Goal: Task Accomplishment & Management: Use online tool/utility

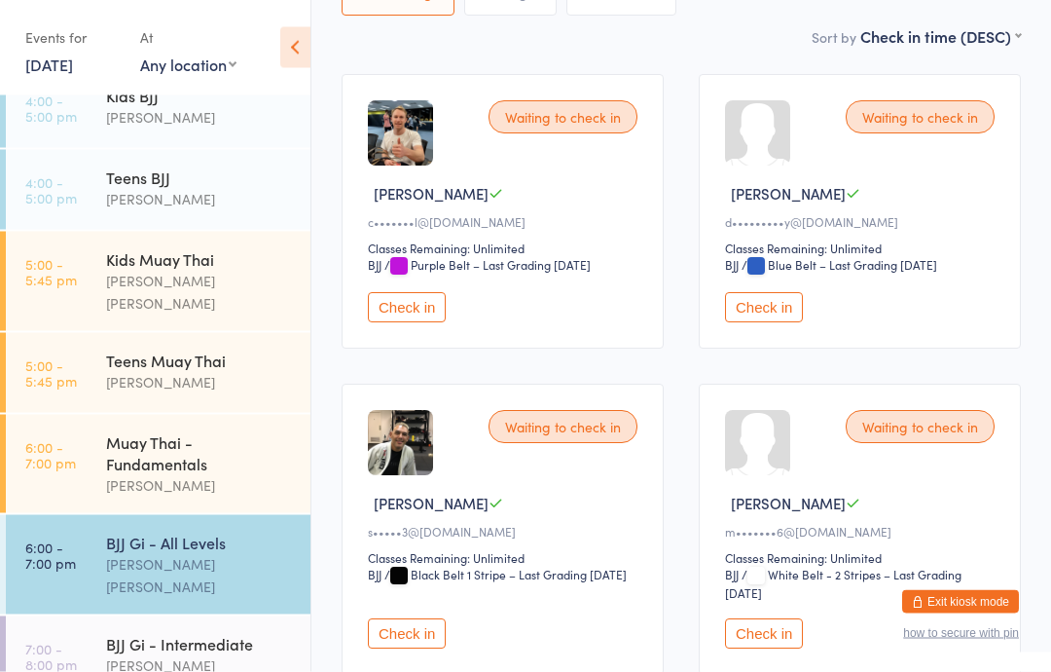
scroll to position [267, 0]
click at [790, 315] on button "Check in" at bounding box center [764, 308] width 78 height 30
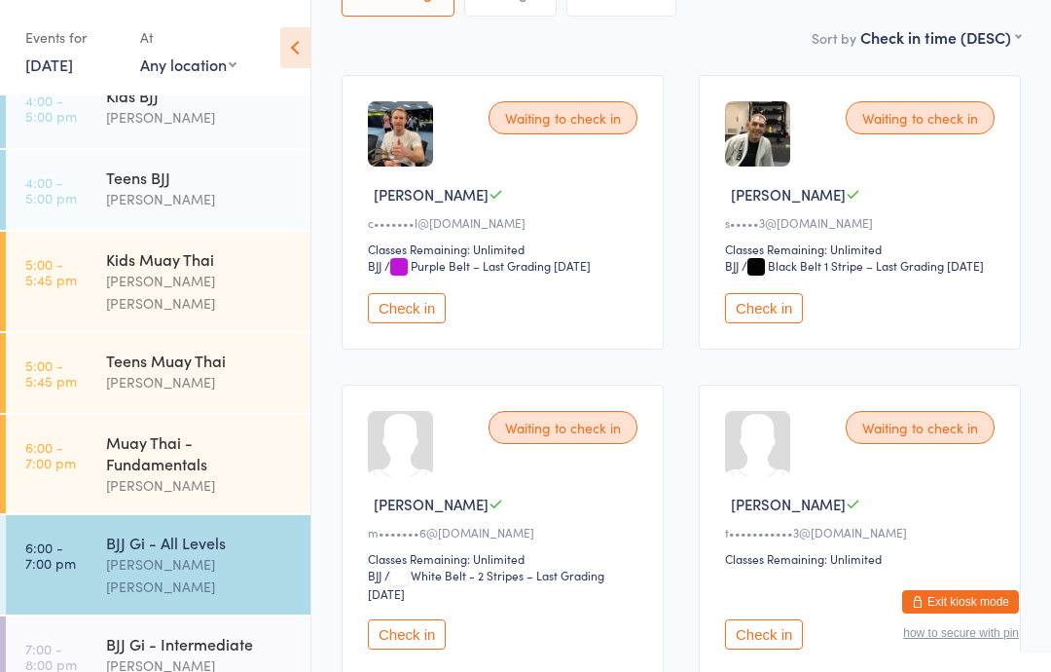
click at [165, 452] on div "Muay Thai - Fundamentals" at bounding box center [200, 452] width 188 height 43
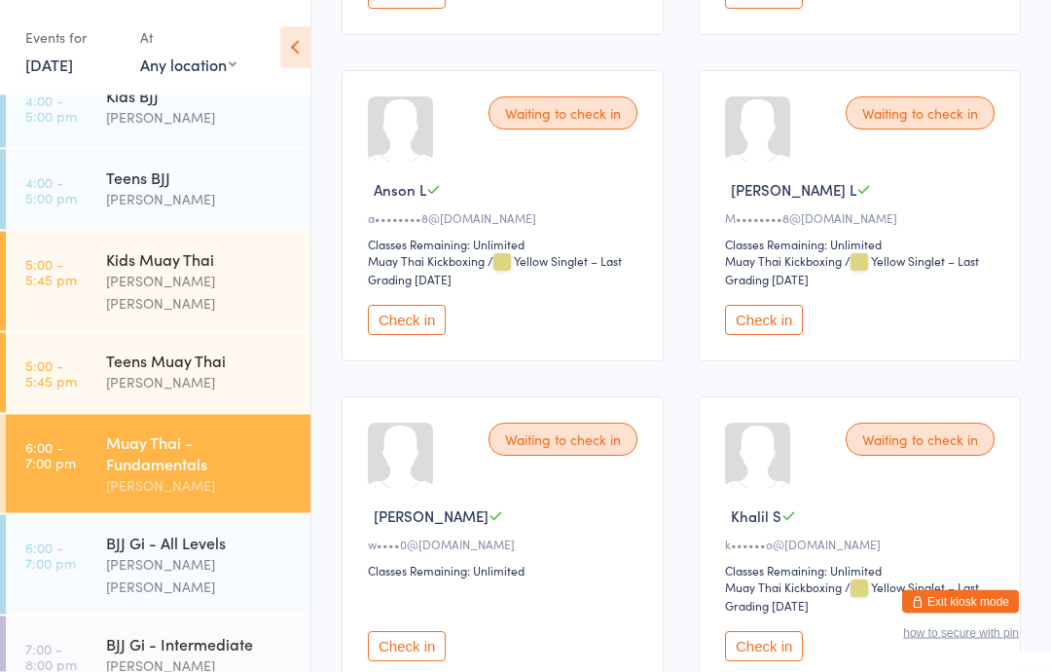
scroll to position [1251, 0]
click at [417, 335] on button "Check in" at bounding box center [407, 320] width 78 height 30
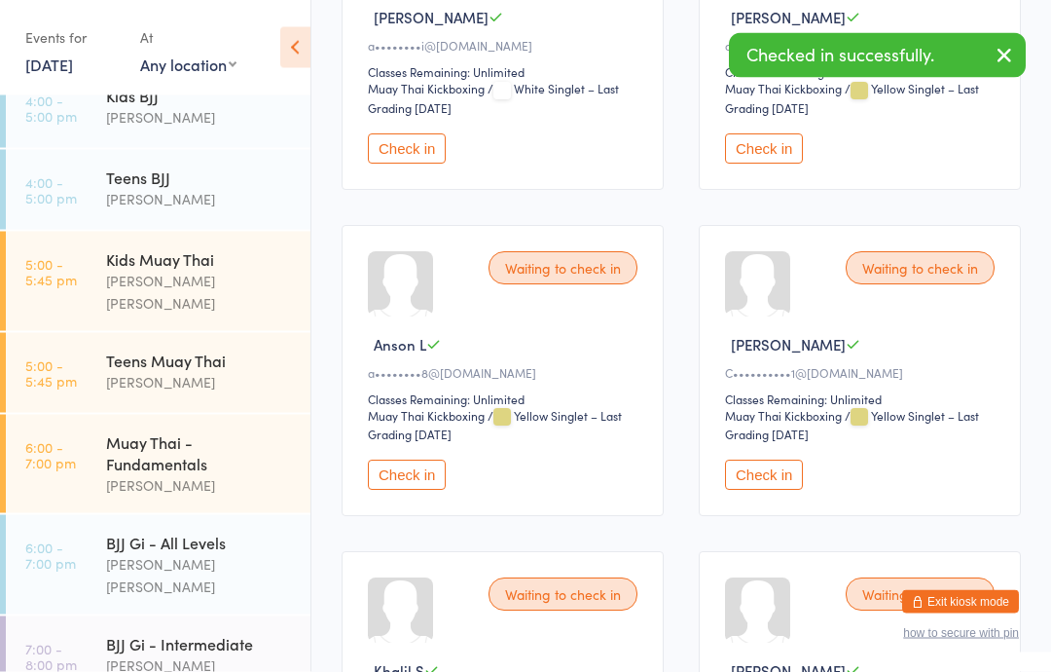
scroll to position [1096, 0]
click at [403, 490] on button "Check in" at bounding box center [407, 474] width 78 height 30
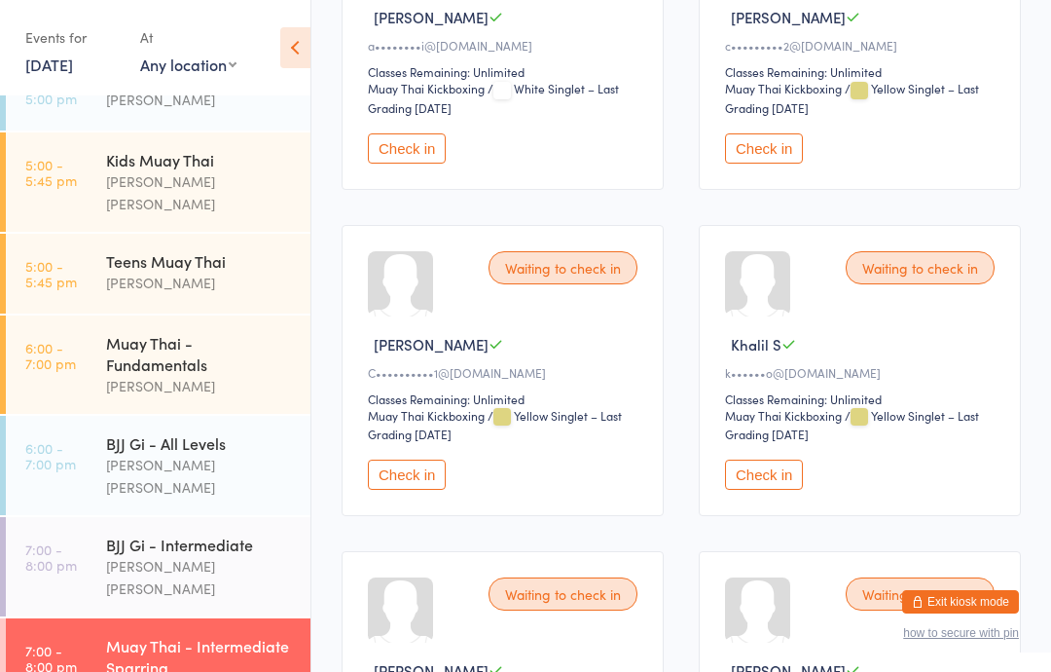
scroll to position [263, 0]
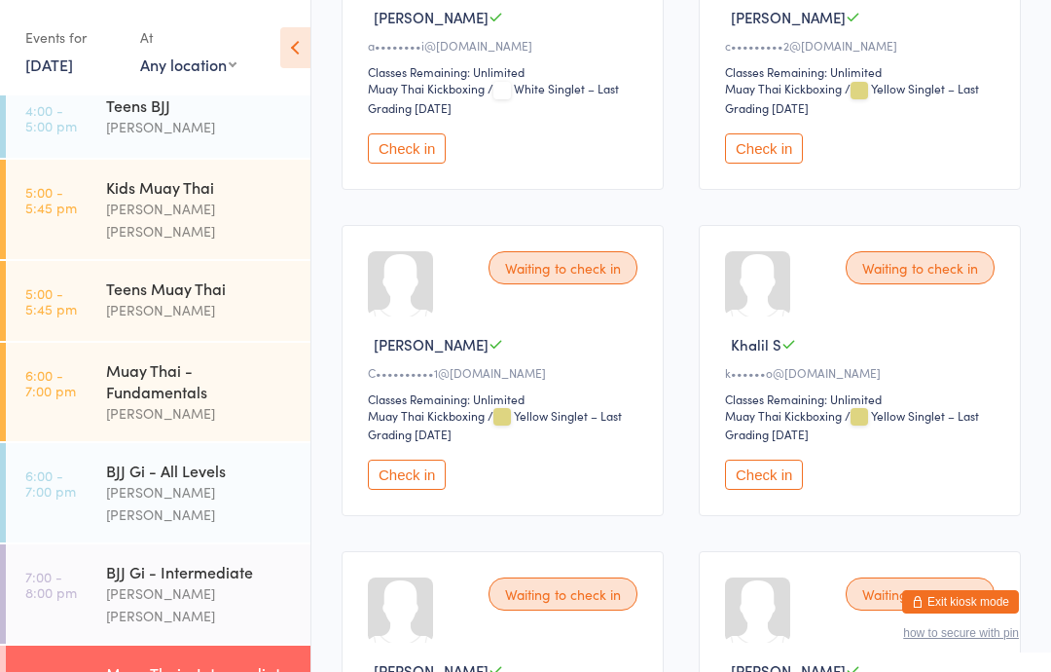
click at [168, 378] on div "Muay Thai - Fundamentals" at bounding box center [200, 380] width 188 height 43
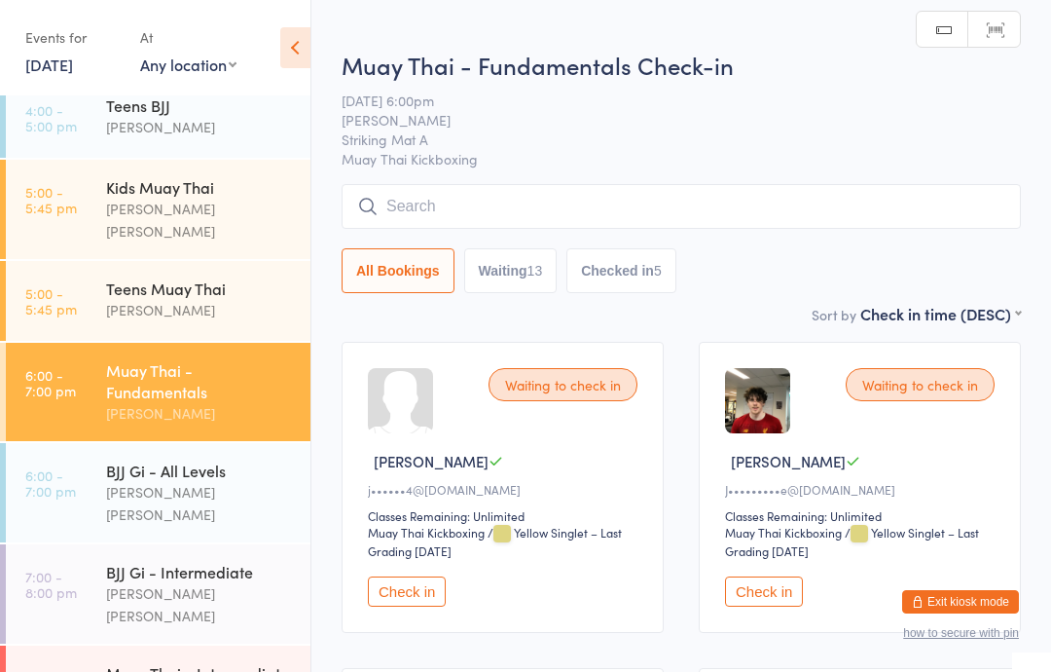
click at [411, 229] on input "search" at bounding box center [681, 206] width 679 height 45
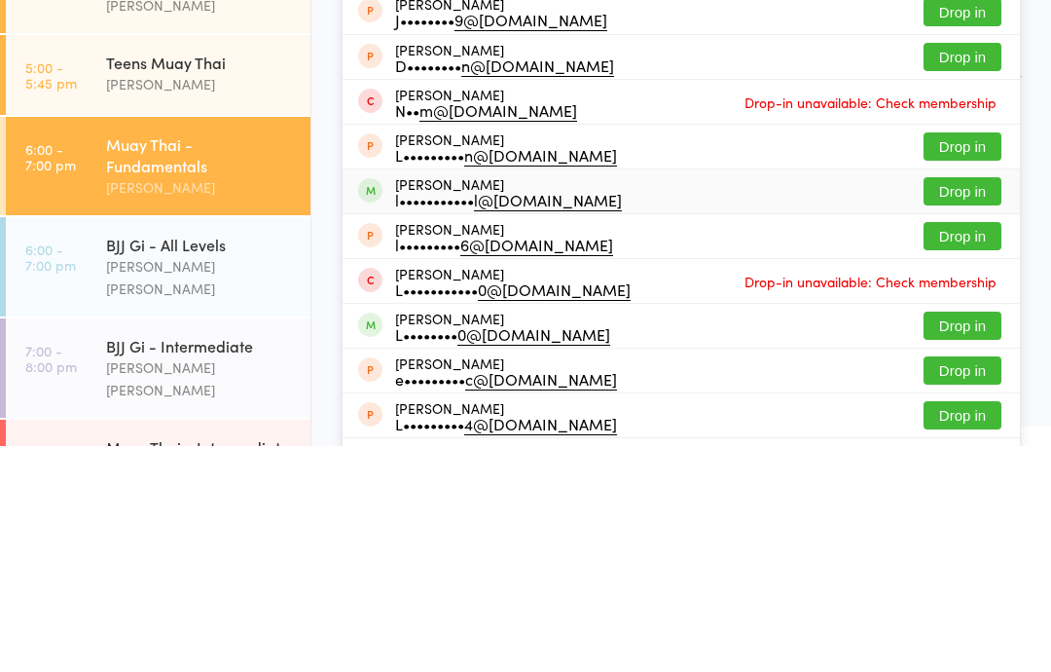
type input "[PERSON_NAME] on"
click at [976, 403] on button "Drop in" at bounding box center [963, 417] width 78 height 28
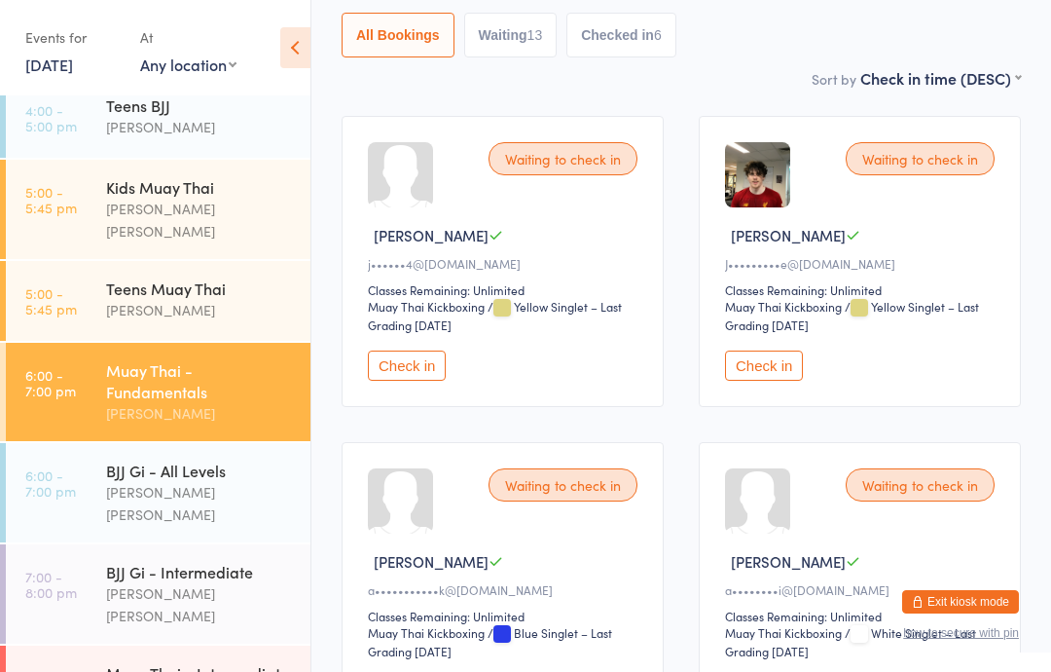
click at [192, 460] on div "BJJ Gi - All Levels" at bounding box center [200, 469] width 188 height 21
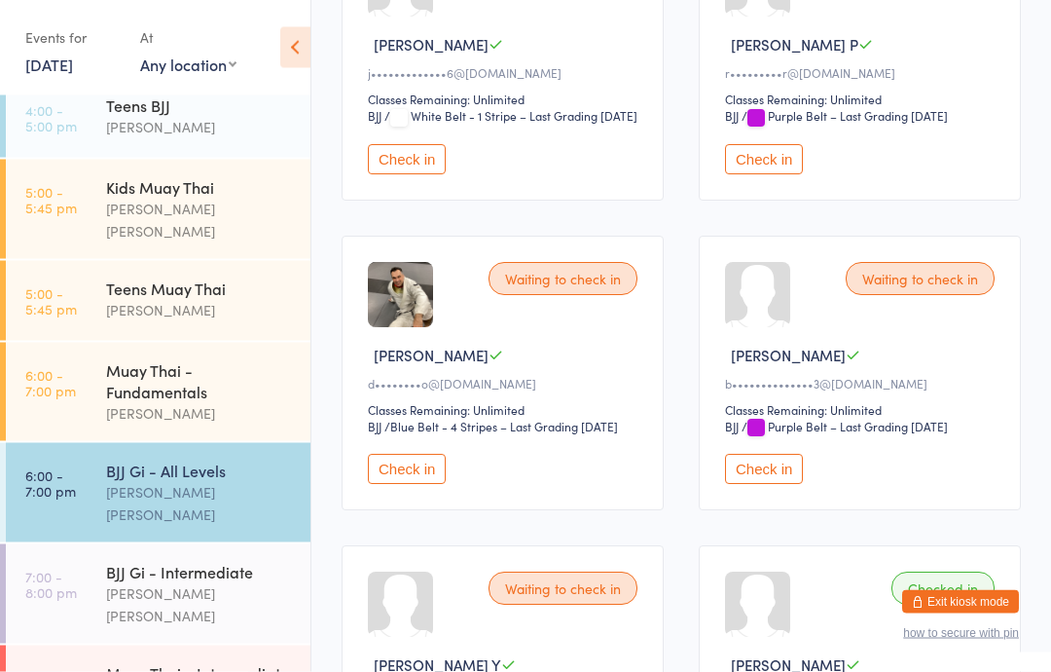
scroll to position [1343, 0]
click at [409, 484] on button "Check in" at bounding box center [407, 469] width 78 height 30
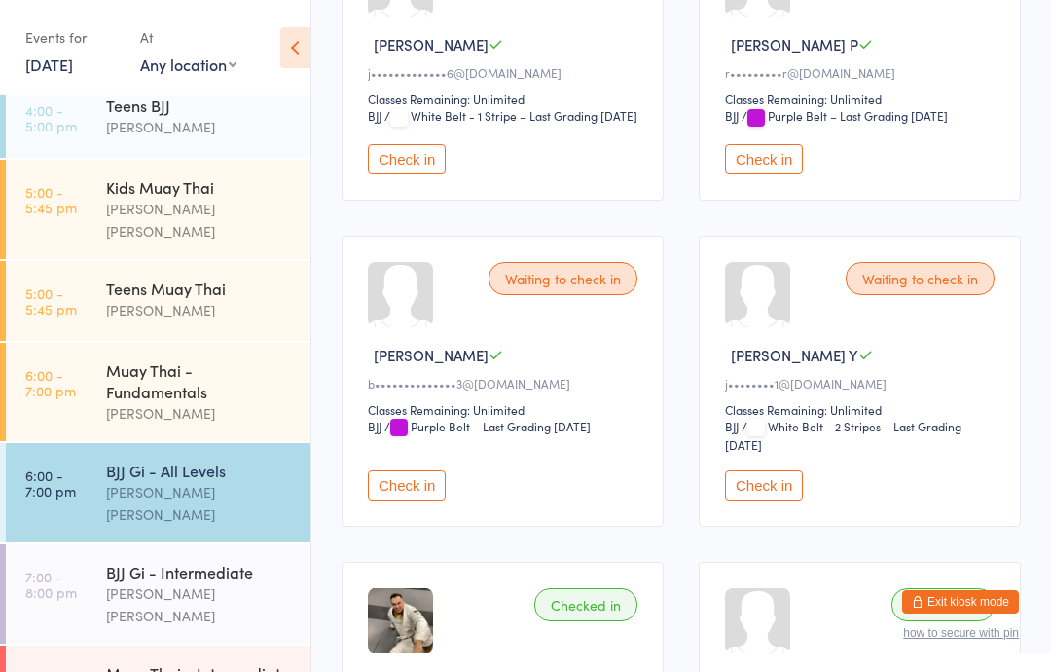
click at [176, 362] on div "Muay Thai - Fundamentals" at bounding box center [200, 380] width 188 height 43
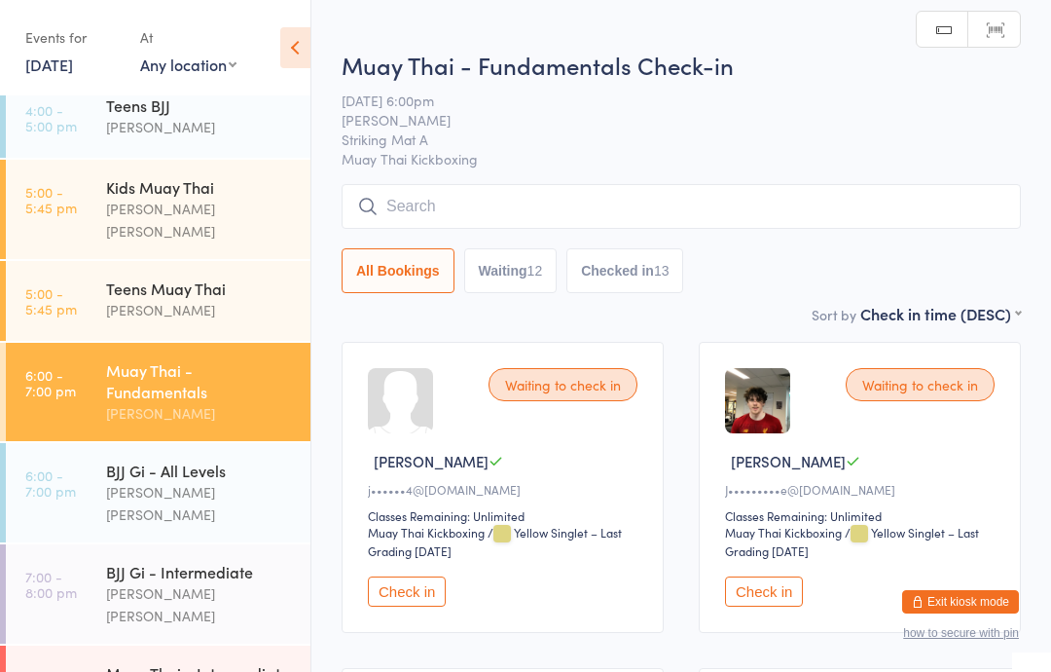
click at [489, 193] on input "search" at bounding box center [681, 206] width 679 height 45
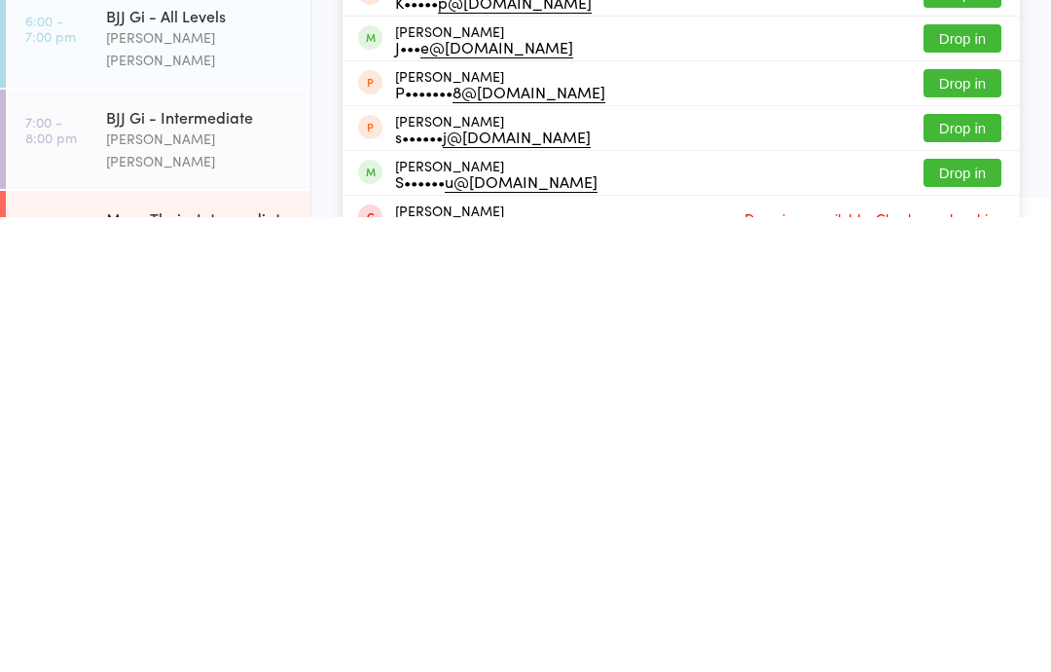
scroll to position [149, 0]
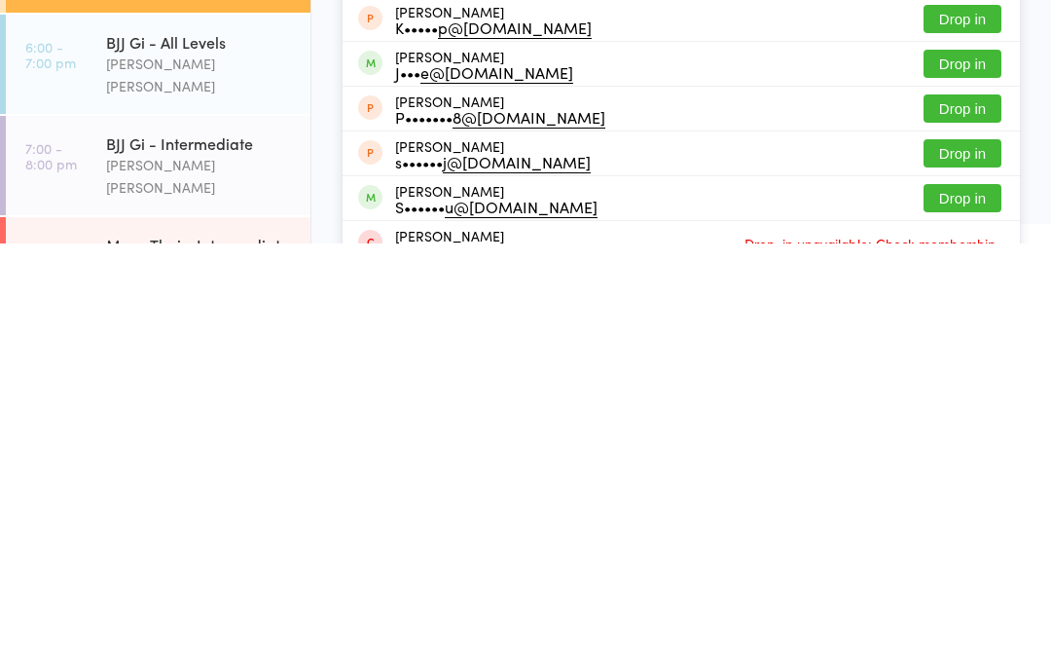
type input "[PERSON_NAME]"
click at [959, 523] on button "Drop in" at bounding box center [963, 537] width 78 height 28
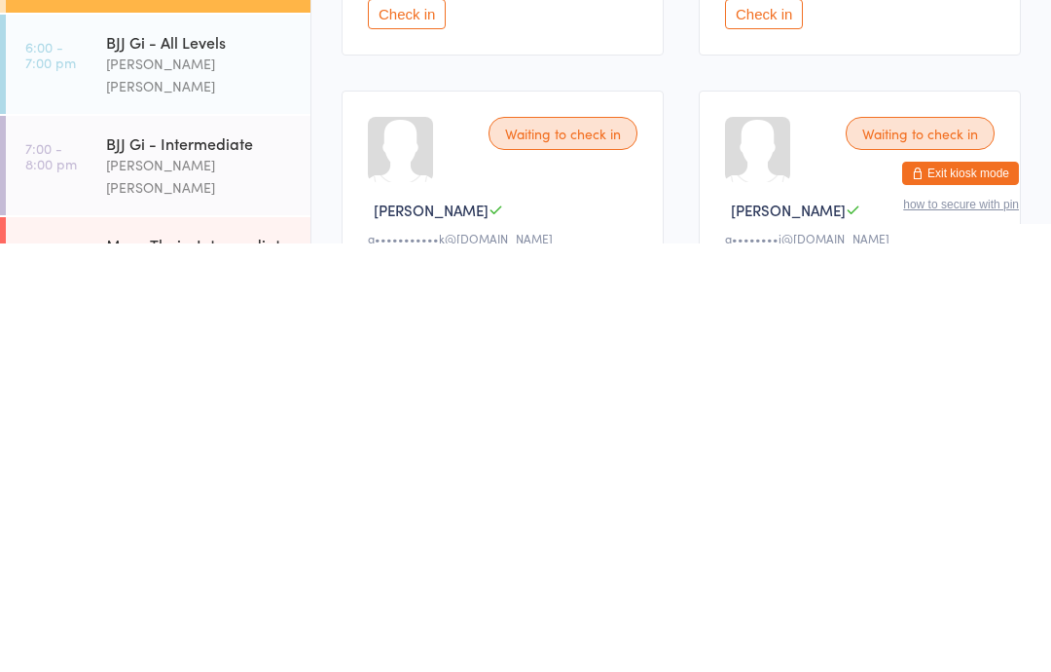
scroll to position [577, 0]
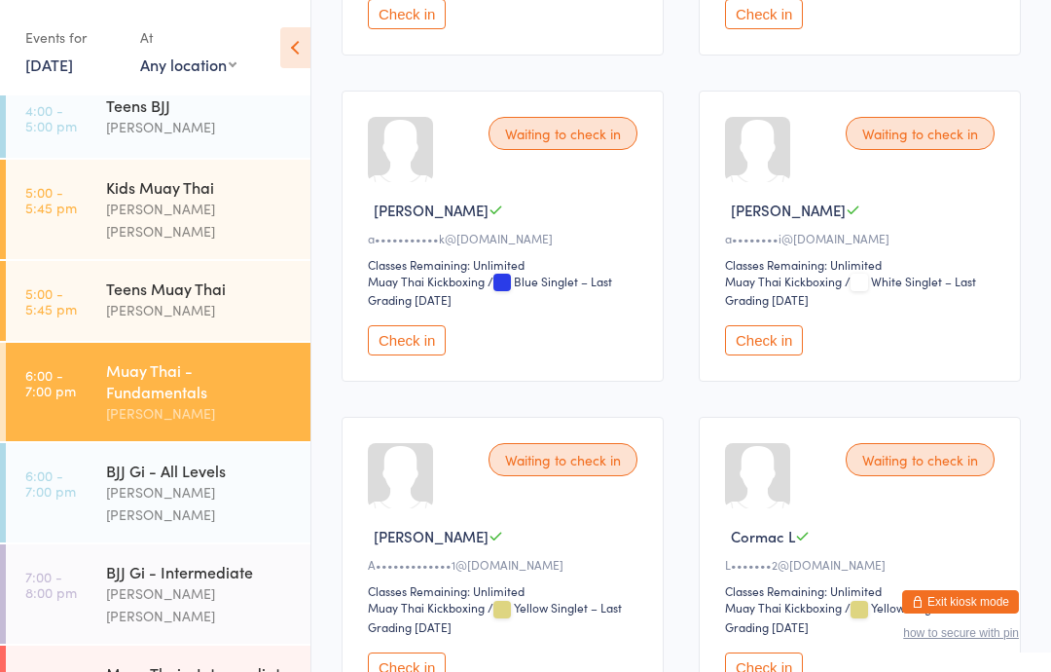
click at [89, 465] on link "6:00 - 7:00 pm BJJ Gi - All Levels [PERSON_NAME] [PERSON_NAME]" at bounding box center [158, 492] width 305 height 99
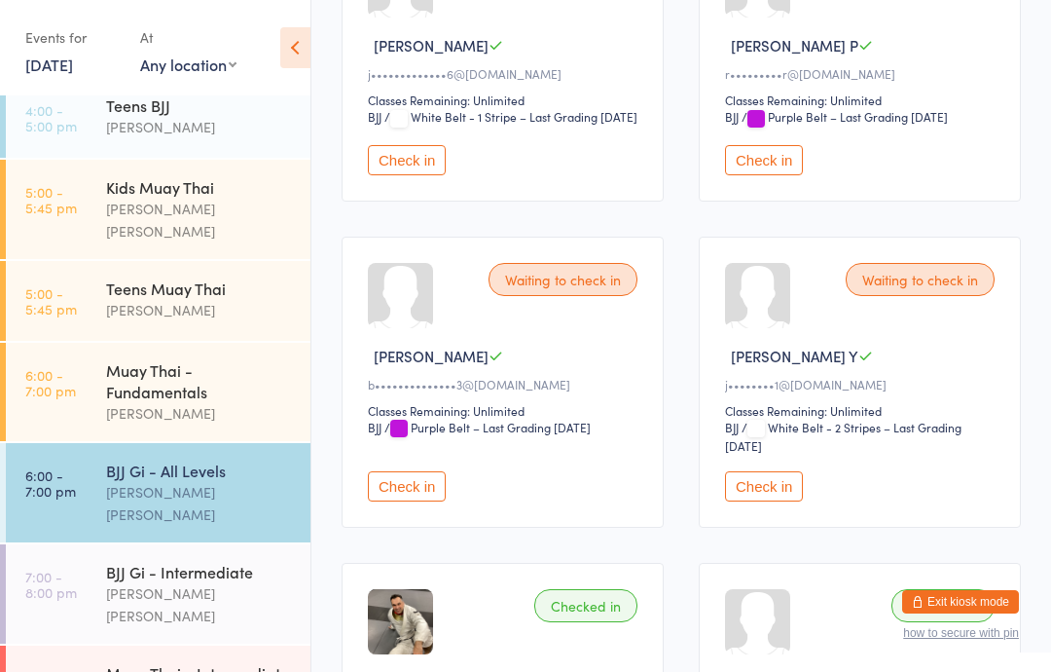
scroll to position [1350, 0]
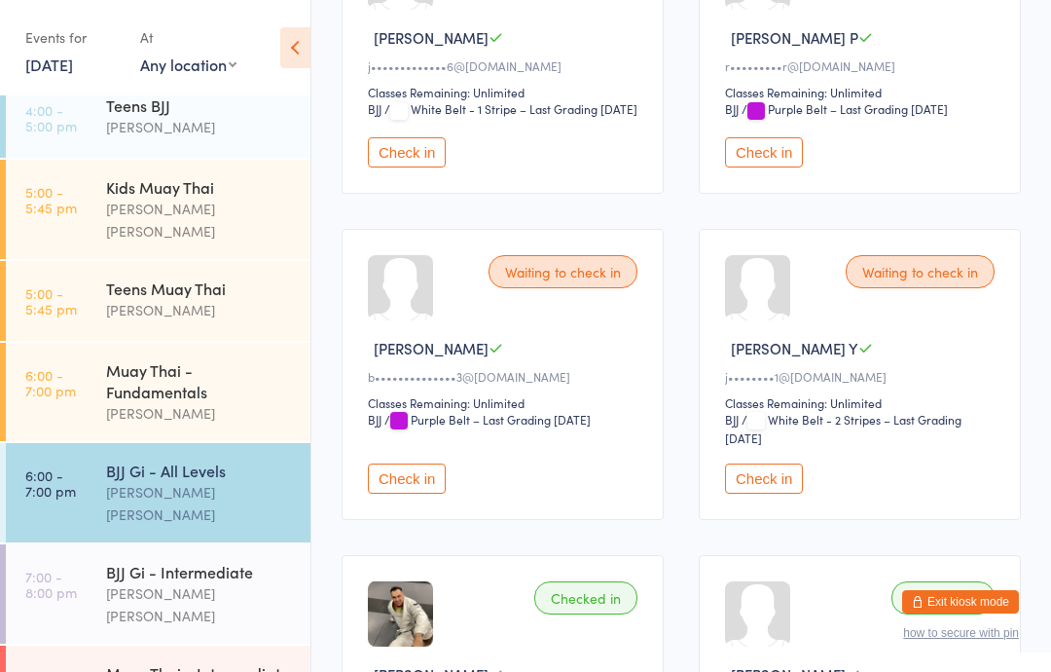
click at [371, 167] on button "Check in" at bounding box center [407, 152] width 78 height 30
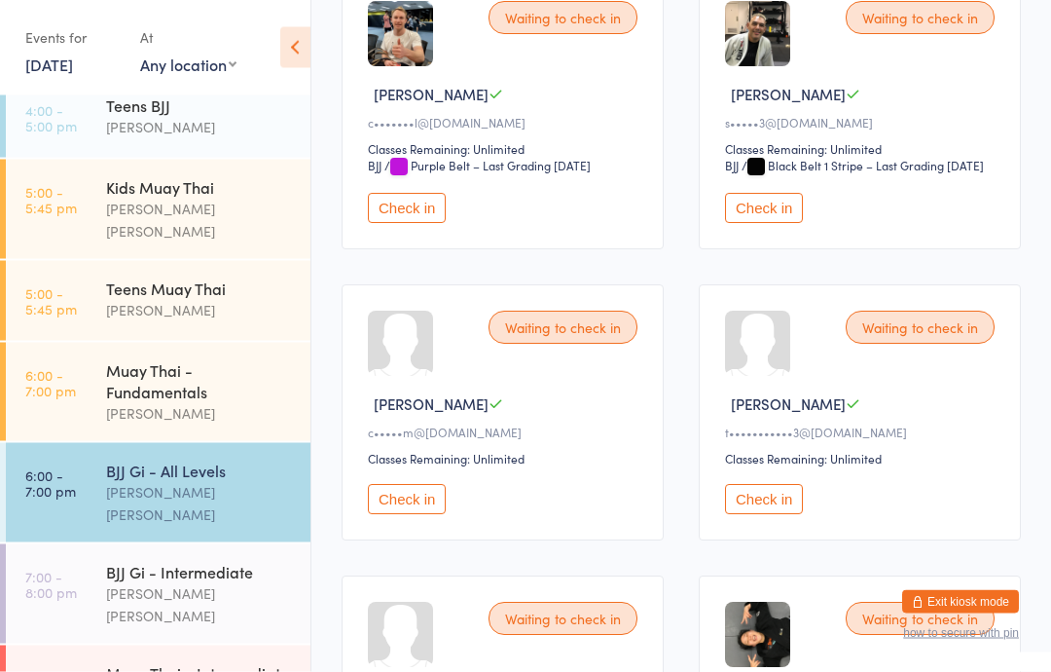
scroll to position [374, 0]
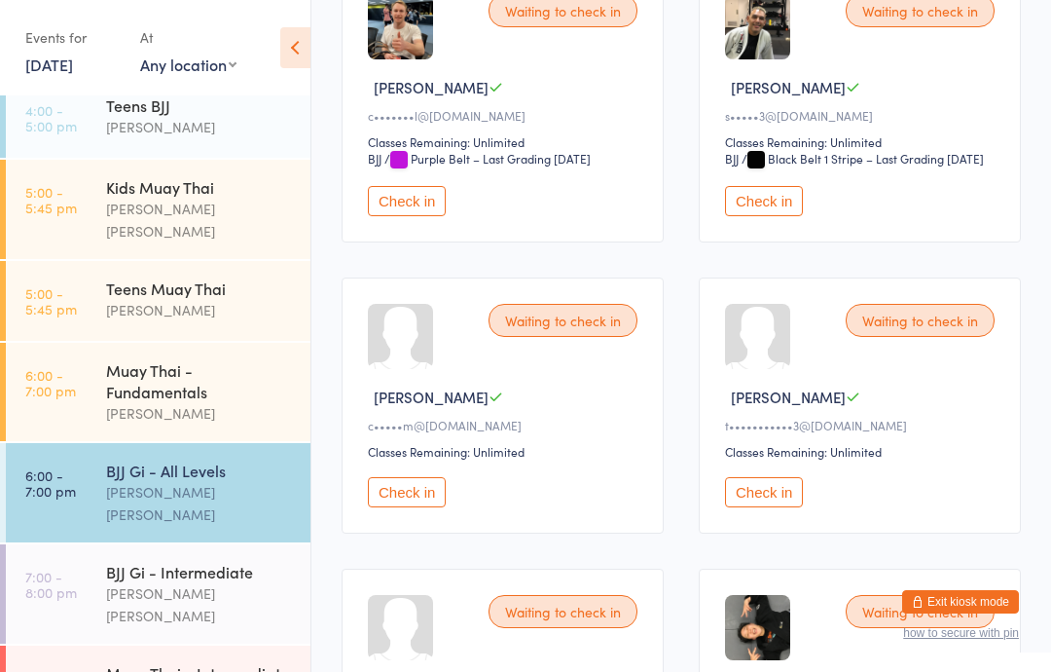
click at [736, 507] on button "Check in" at bounding box center [764, 492] width 78 height 30
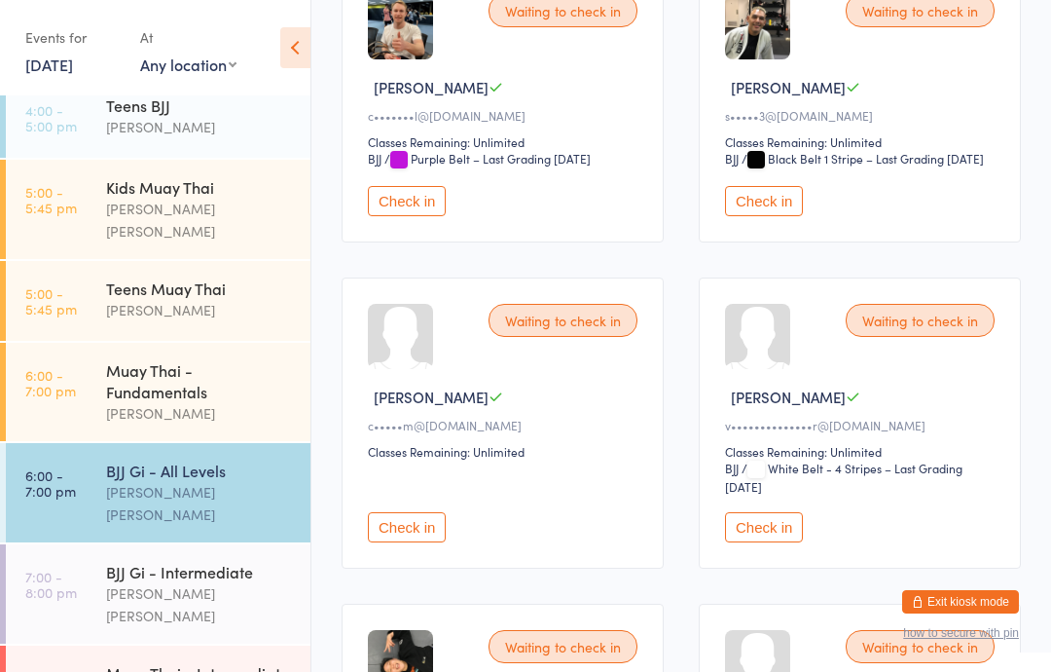
click at [417, 216] on button "Check in" at bounding box center [407, 201] width 78 height 30
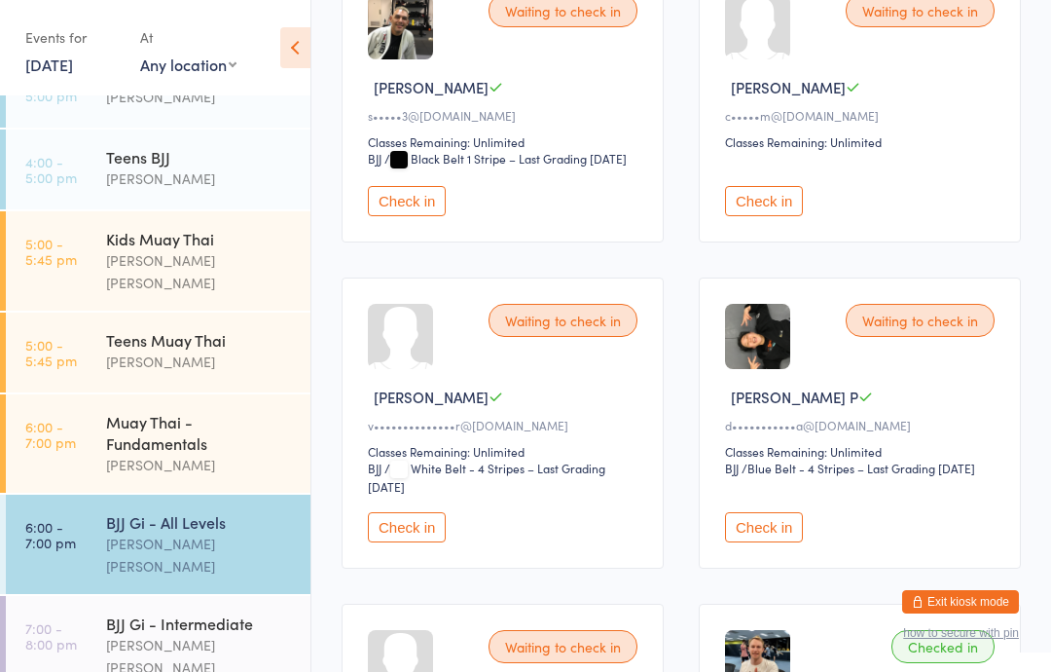
scroll to position [206, 0]
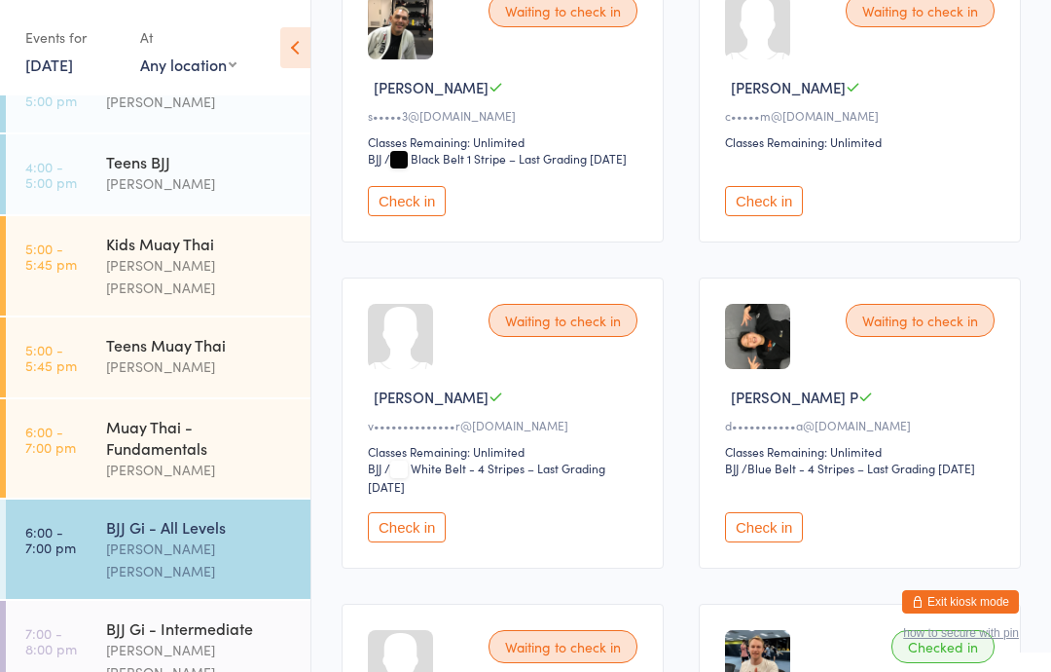
click at [112, 416] on div "Muay Thai - Fundamentals" at bounding box center [200, 437] width 188 height 43
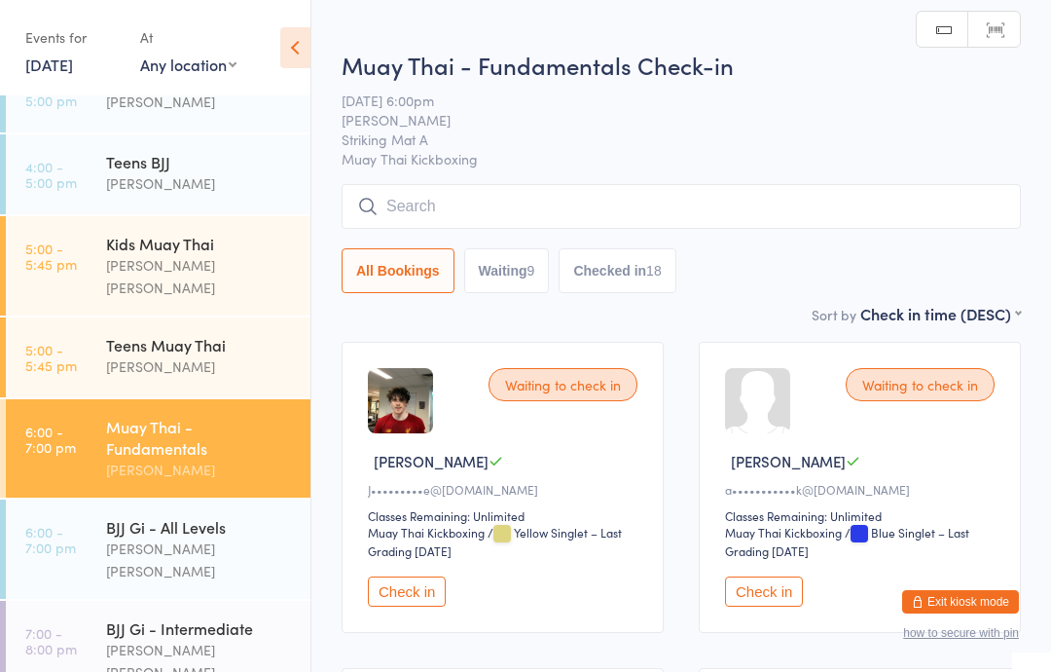
click at [506, 198] on input "search" at bounding box center [681, 206] width 679 height 45
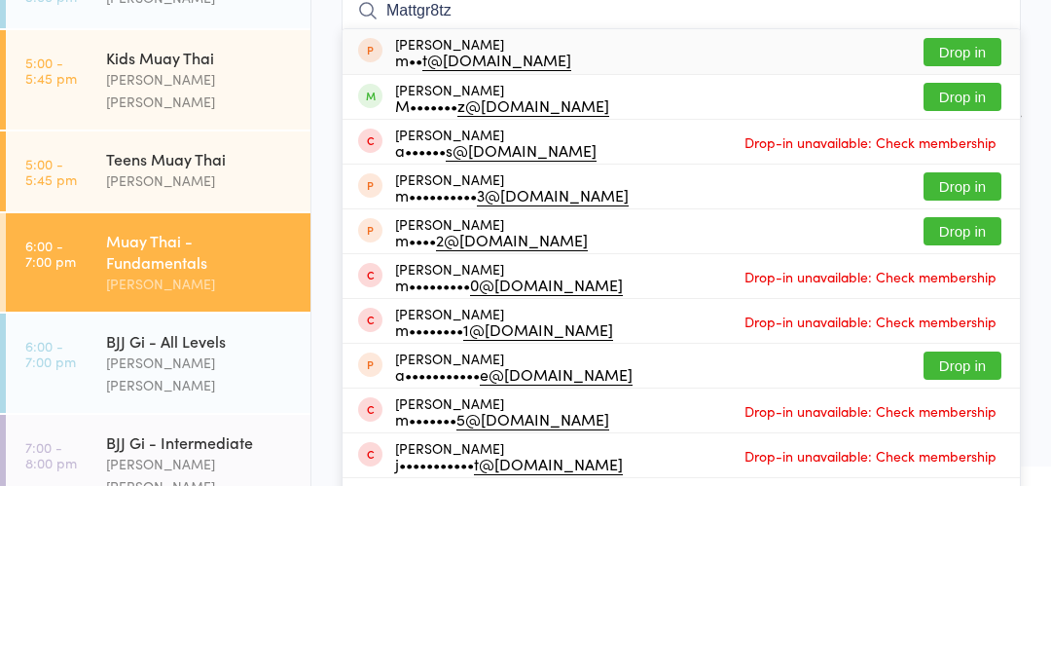
type input "Mattgr8tz"
click at [975, 269] on button "Drop in" at bounding box center [963, 283] width 78 height 28
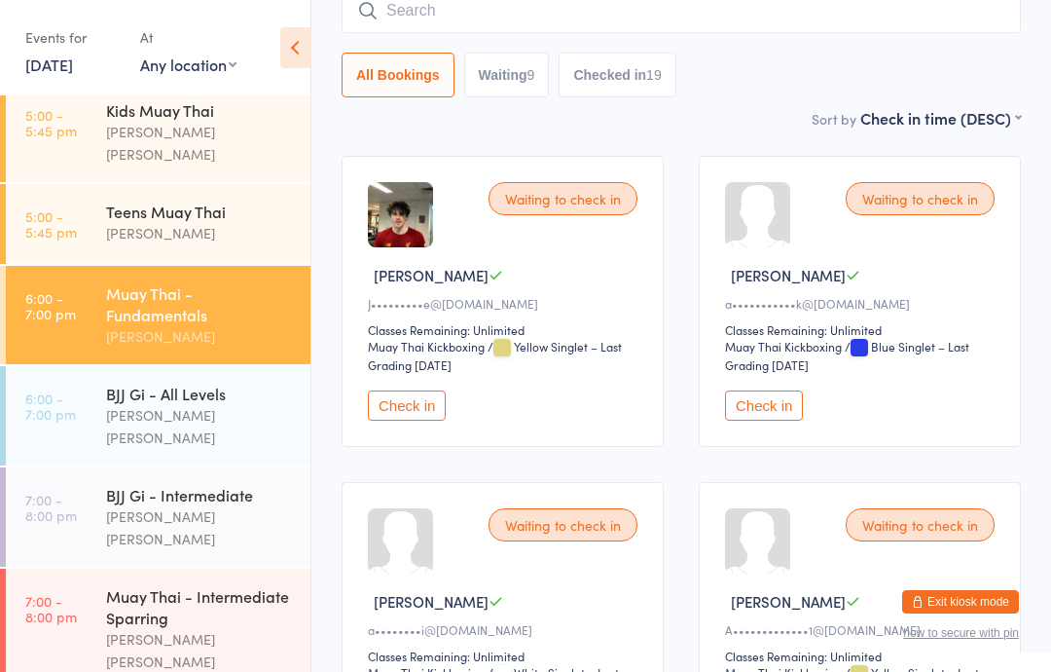
scroll to position [345, 0]
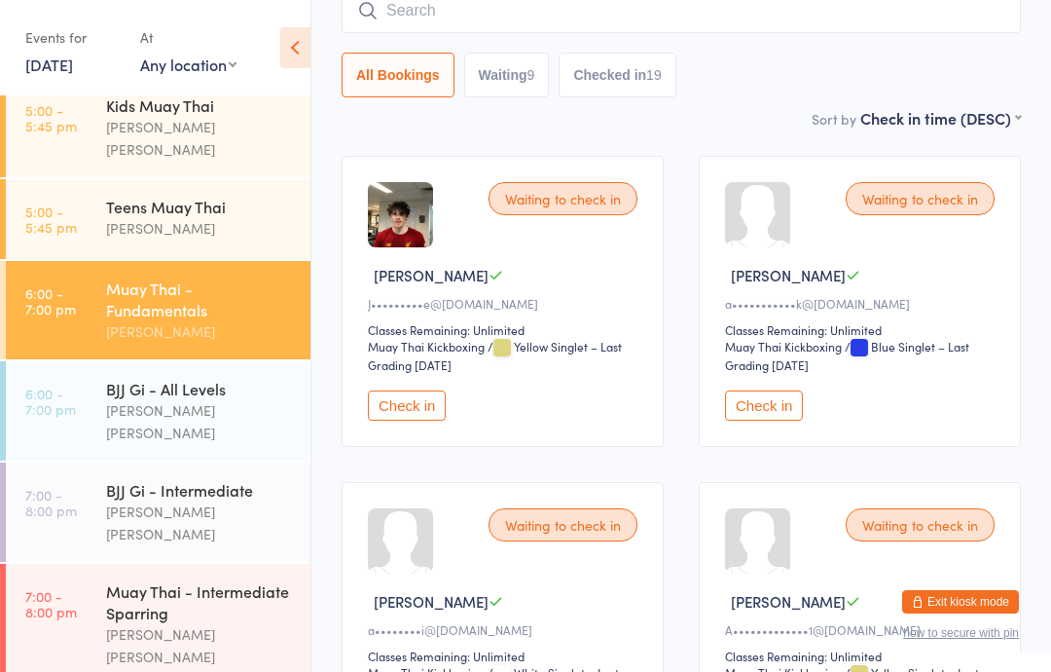
click at [81, 563] on link "7:00 - 8:00 pm Muay Thai - Intermediate Sparring [PERSON_NAME] [PERSON_NAME]" at bounding box center [158, 623] width 305 height 121
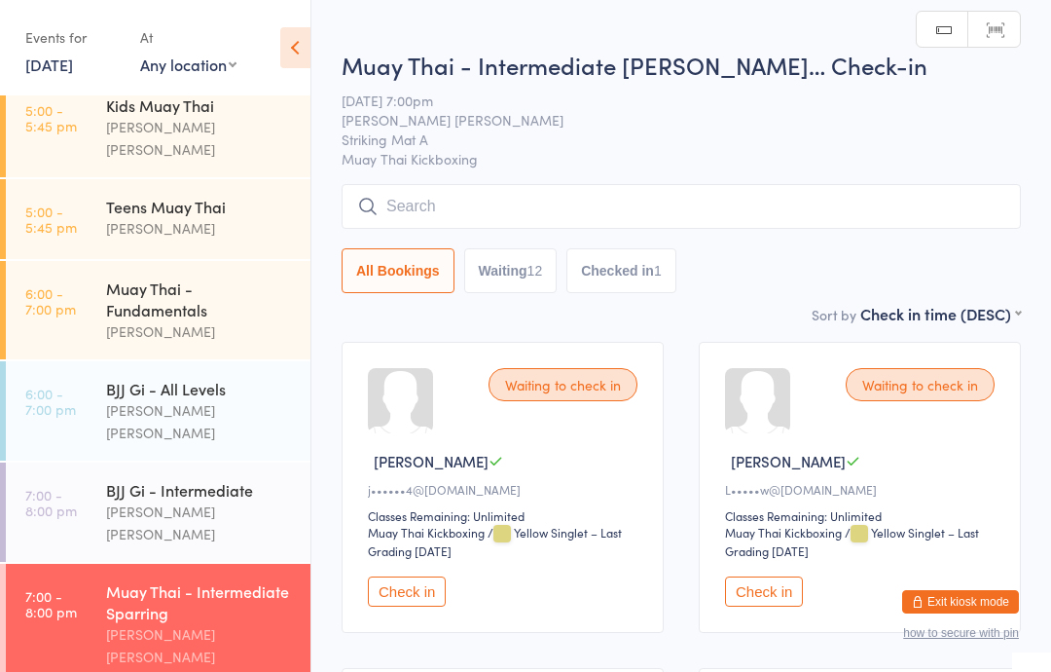
click at [492, 191] on input "search" at bounding box center [681, 206] width 679 height 45
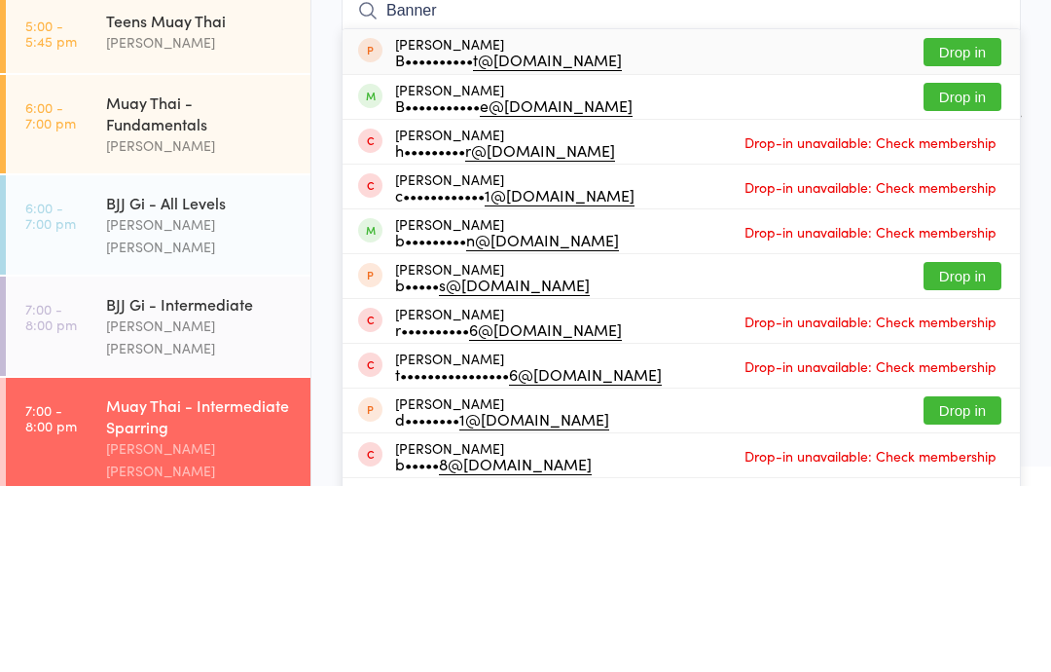
type input "Banner"
click at [969, 269] on button "Drop in" at bounding box center [963, 283] width 78 height 28
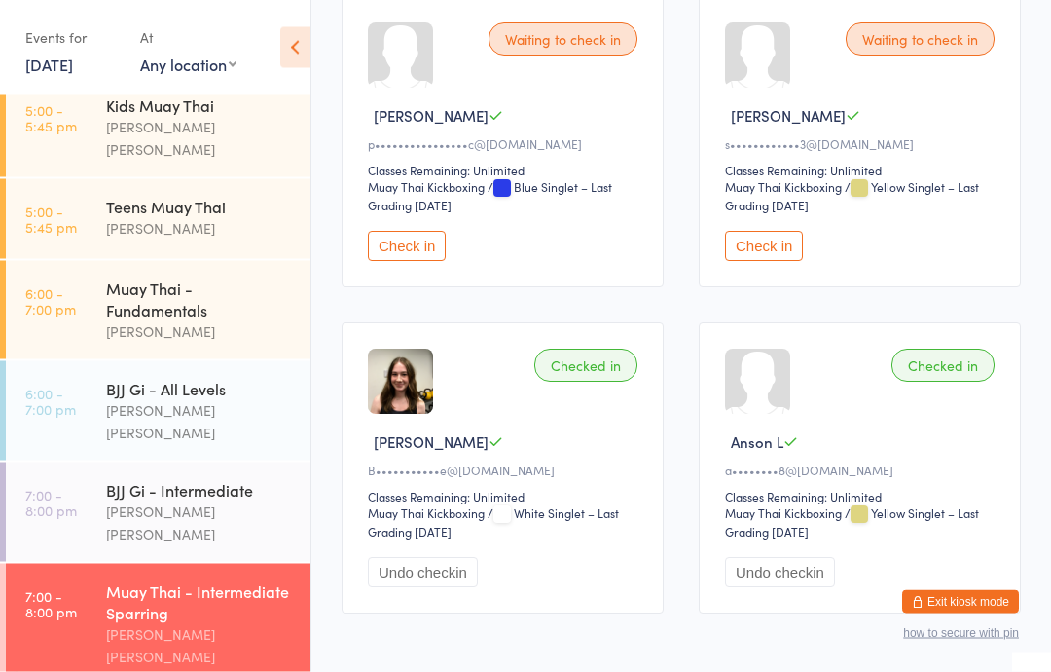
scroll to position [1977, 0]
click at [175, 580] on div "Muay Thai - Intermediate Sparring" at bounding box center [200, 601] width 188 height 43
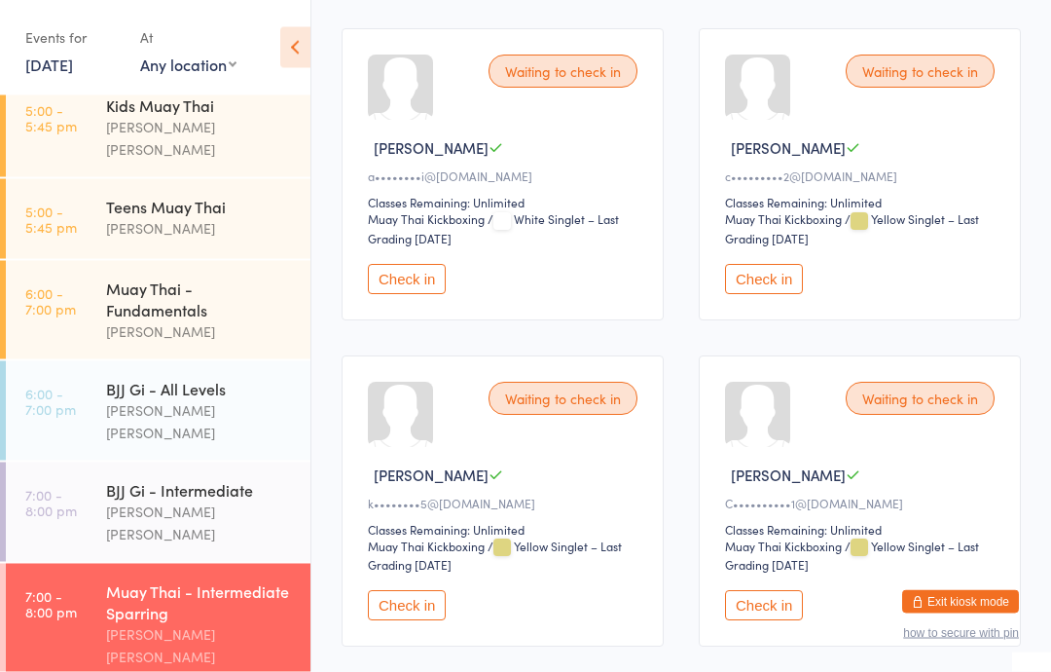
scroll to position [965, 0]
click at [411, 620] on button "Check in" at bounding box center [407, 605] width 78 height 30
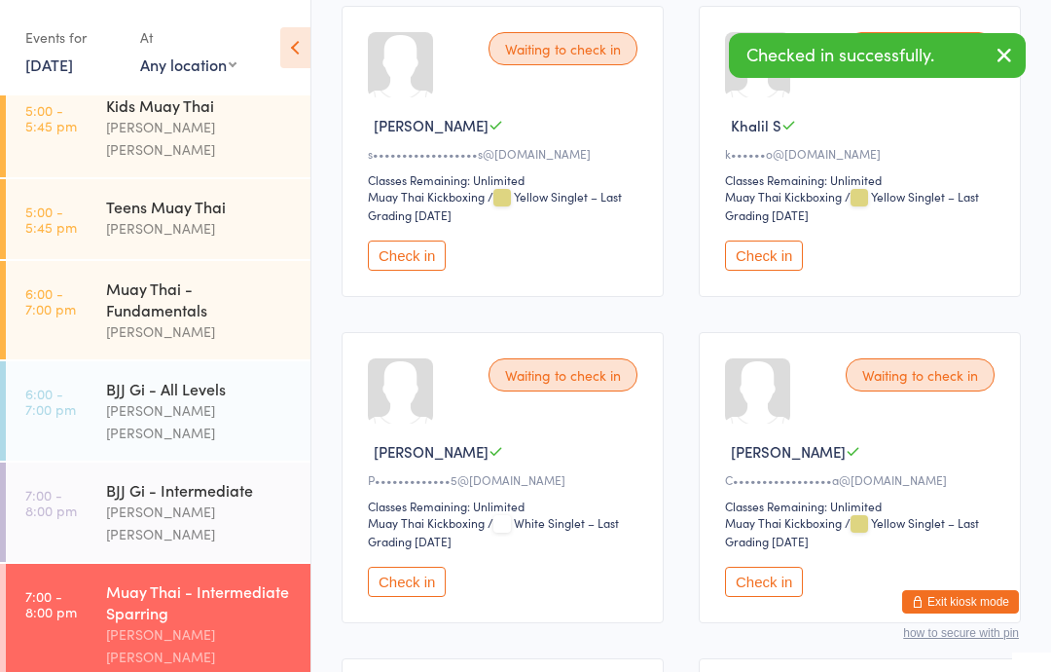
scroll to position [1653, 0]
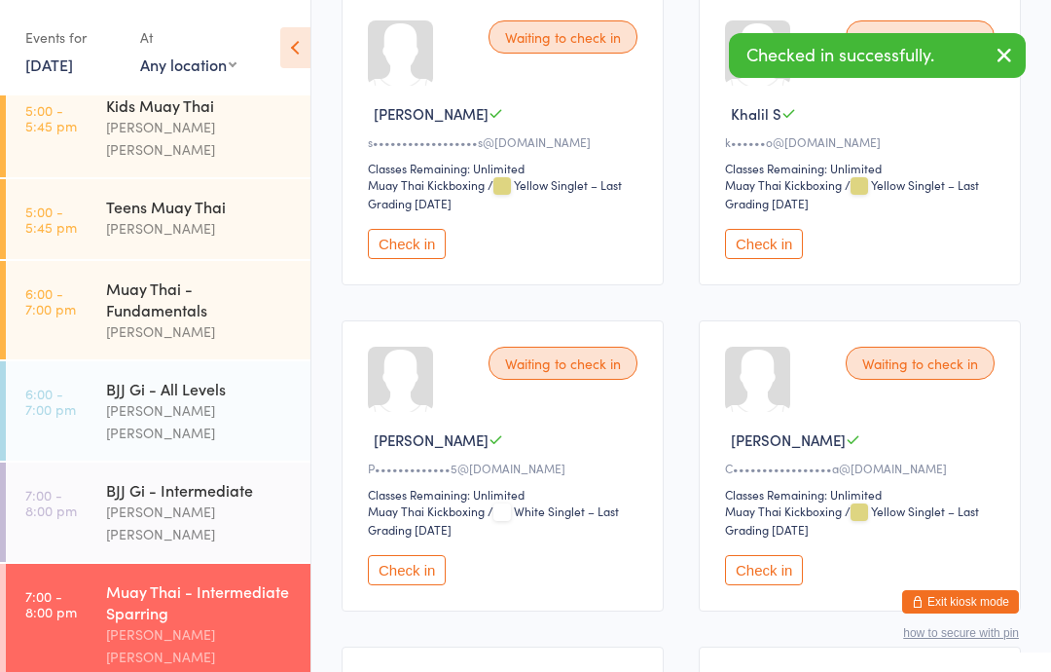
click at [399, 259] on button "Check in" at bounding box center [407, 244] width 78 height 30
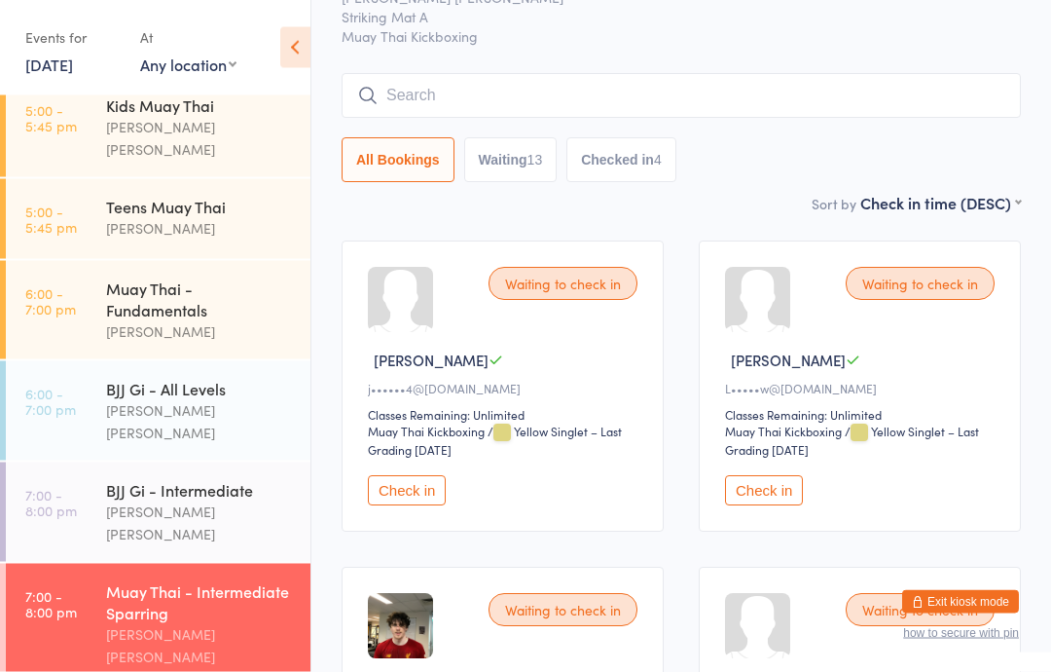
scroll to position [106, 0]
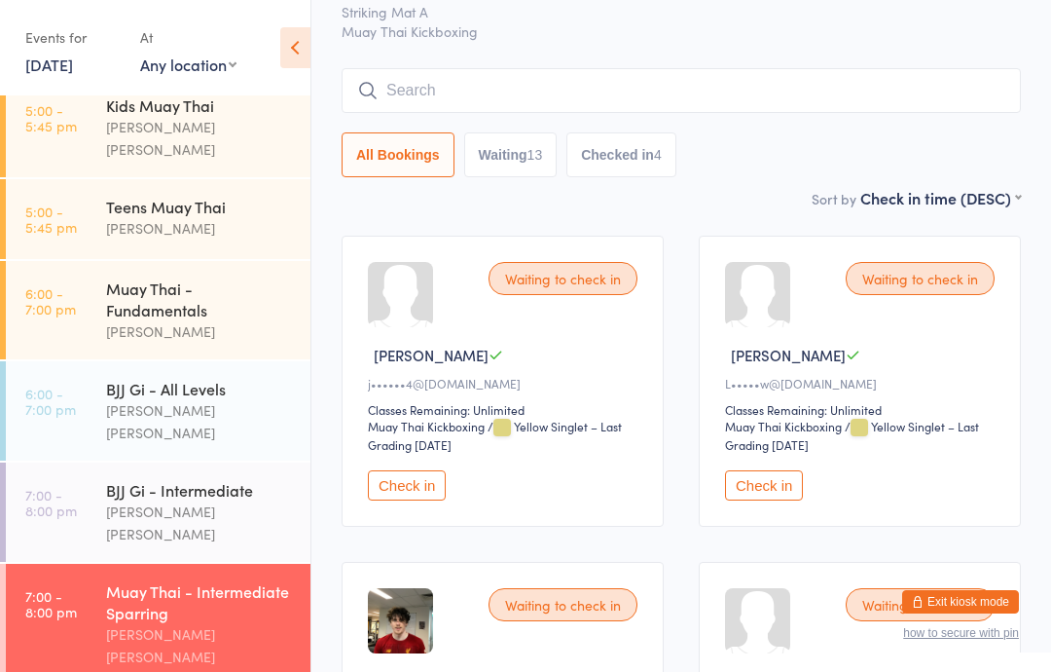
click at [789, 490] on button "Check in" at bounding box center [764, 485] width 78 height 30
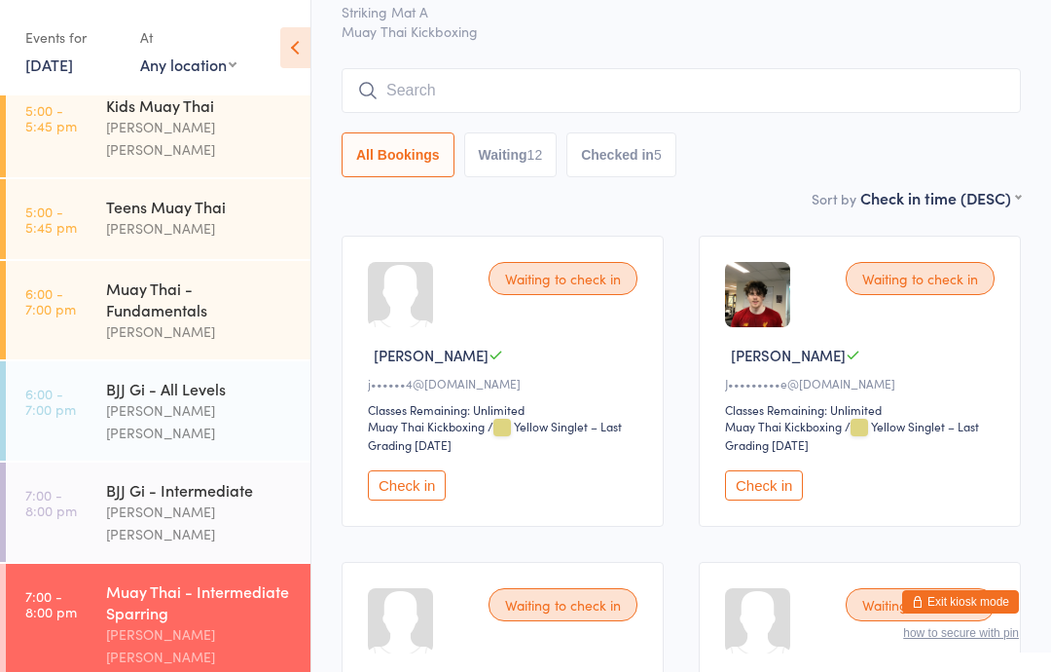
click at [199, 580] on div "Muay Thai - Intermediate Sparring" at bounding box center [200, 601] width 188 height 43
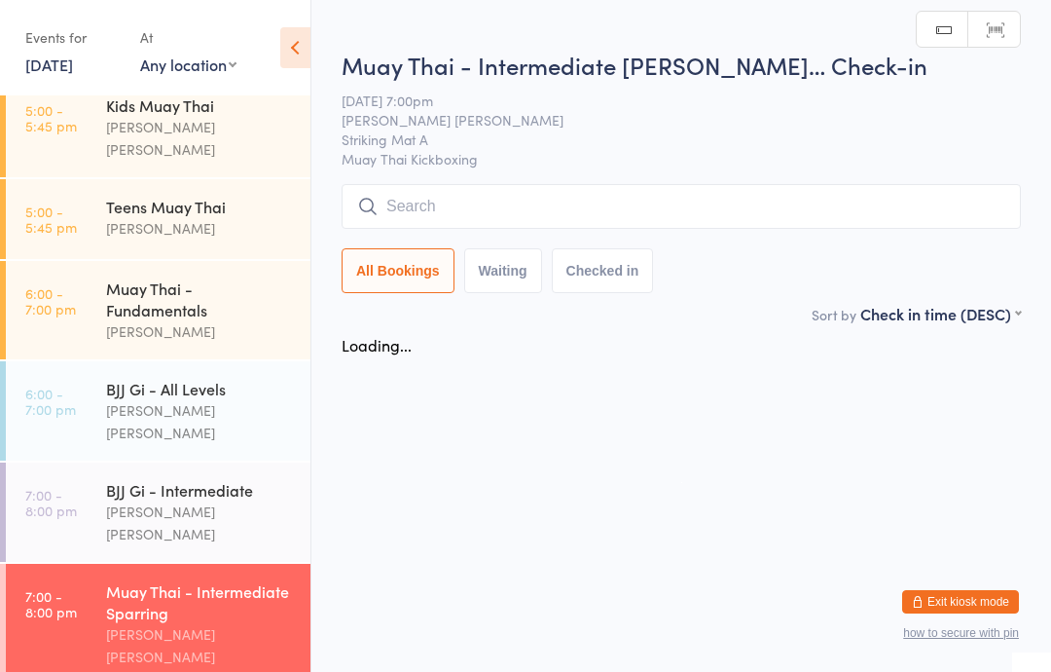
scroll to position [0, 0]
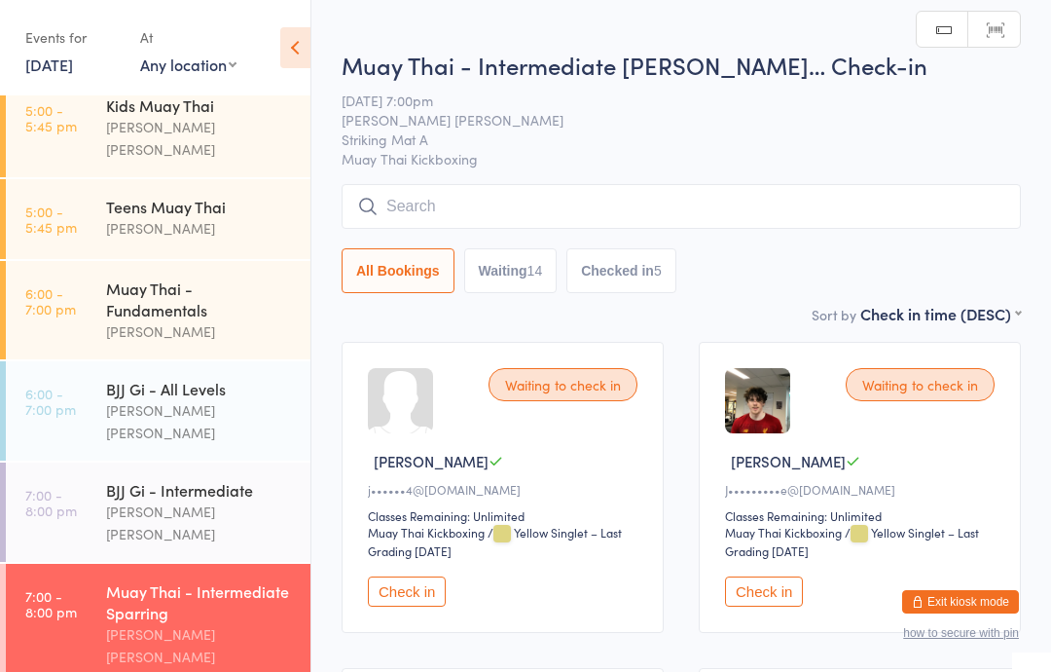
click at [455, 208] on input "search" at bounding box center [681, 206] width 679 height 45
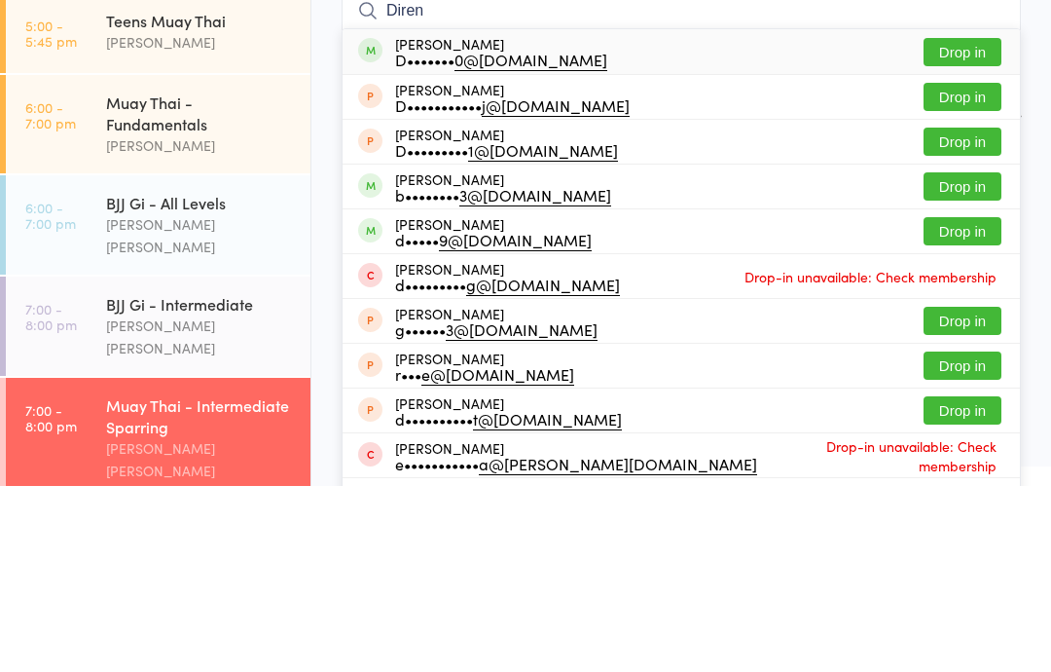
type input "Diren"
click at [965, 224] on button "Drop in" at bounding box center [963, 238] width 78 height 28
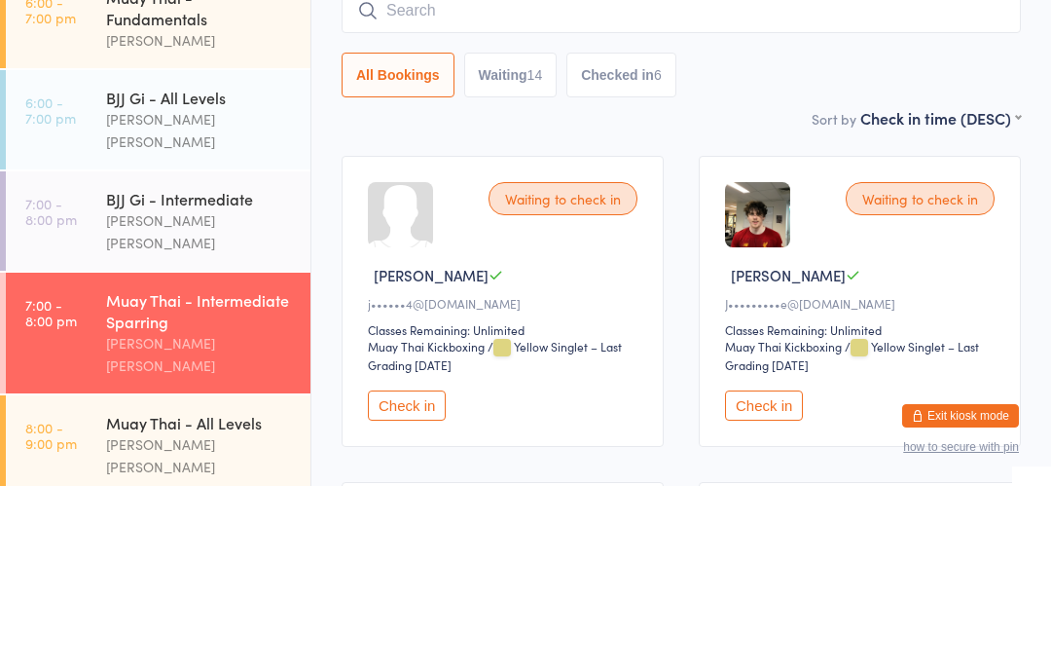
scroll to position [372, 0]
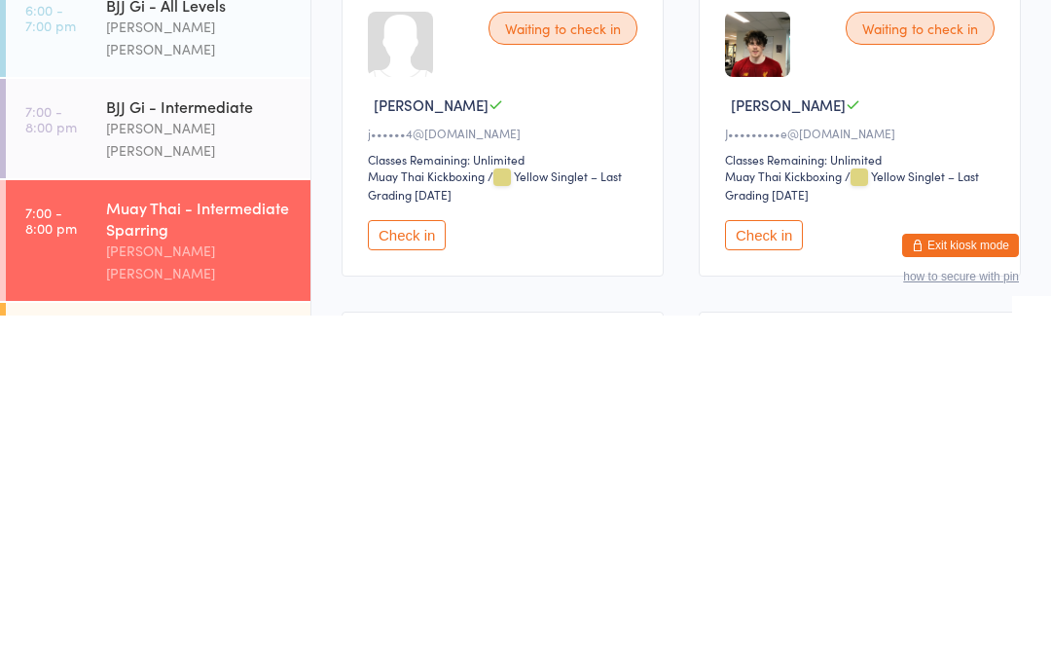
click at [246, 553] on div "Muay Thai - Intermediate Sparring" at bounding box center [200, 574] width 188 height 43
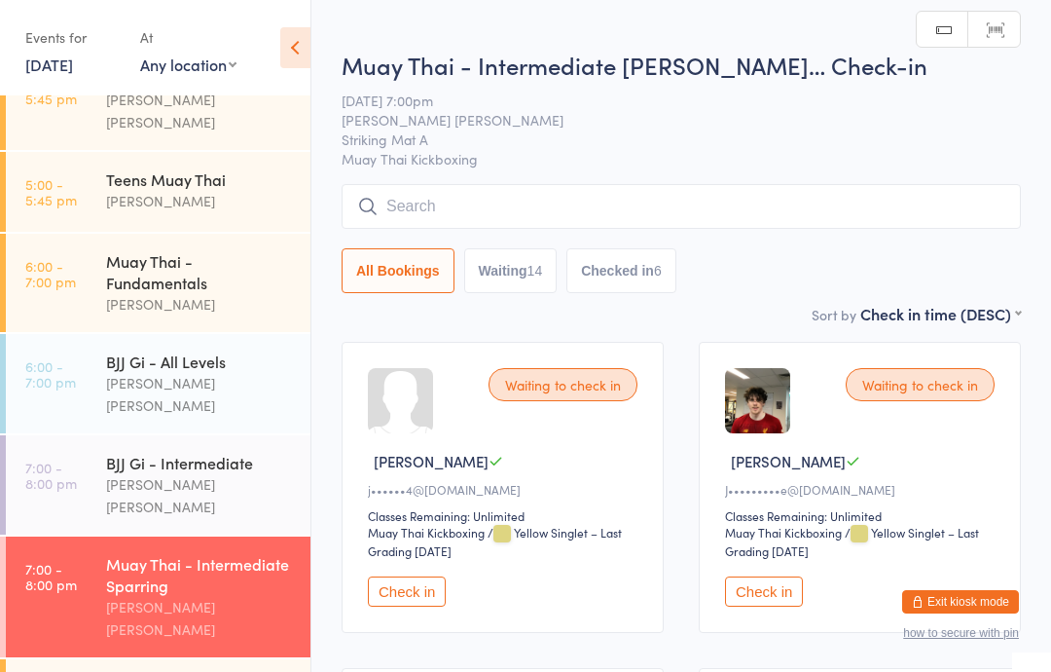
click at [608, 191] on input "search" at bounding box center [681, 206] width 679 height 45
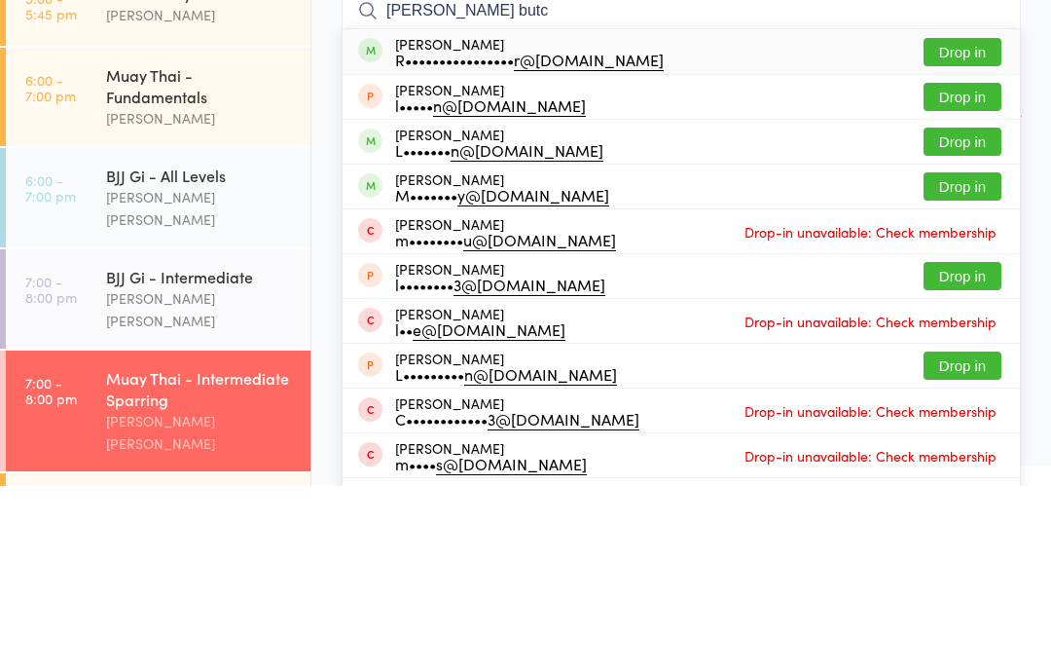
type input "[PERSON_NAME] butc"
click at [965, 224] on button "Drop in" at bounding box center [963, 238] width 78 height 28
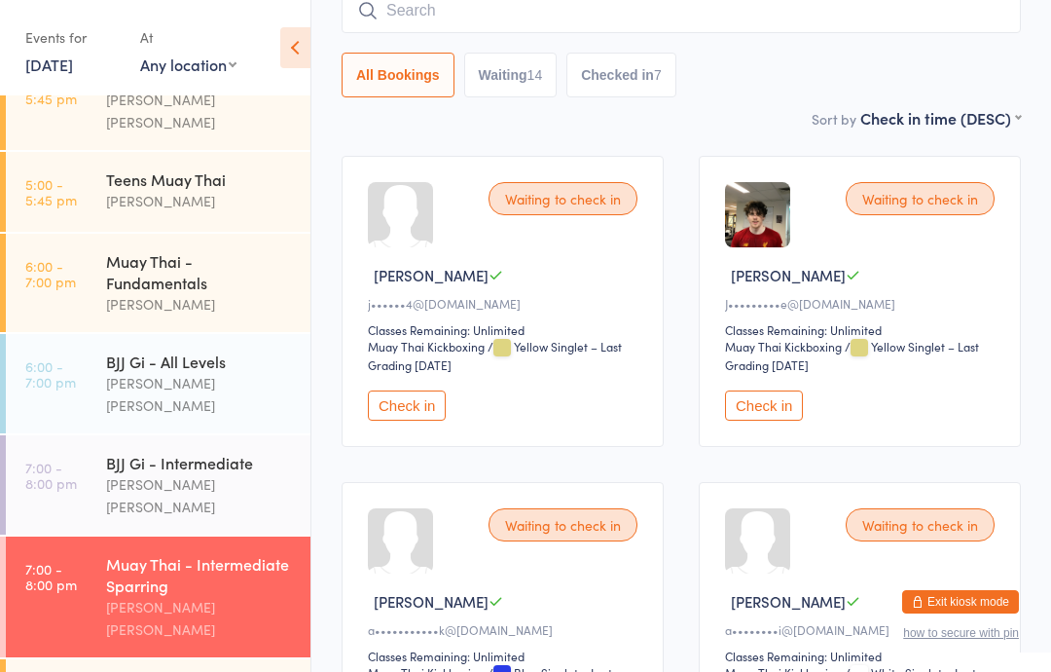
scroll to position [0, 0]
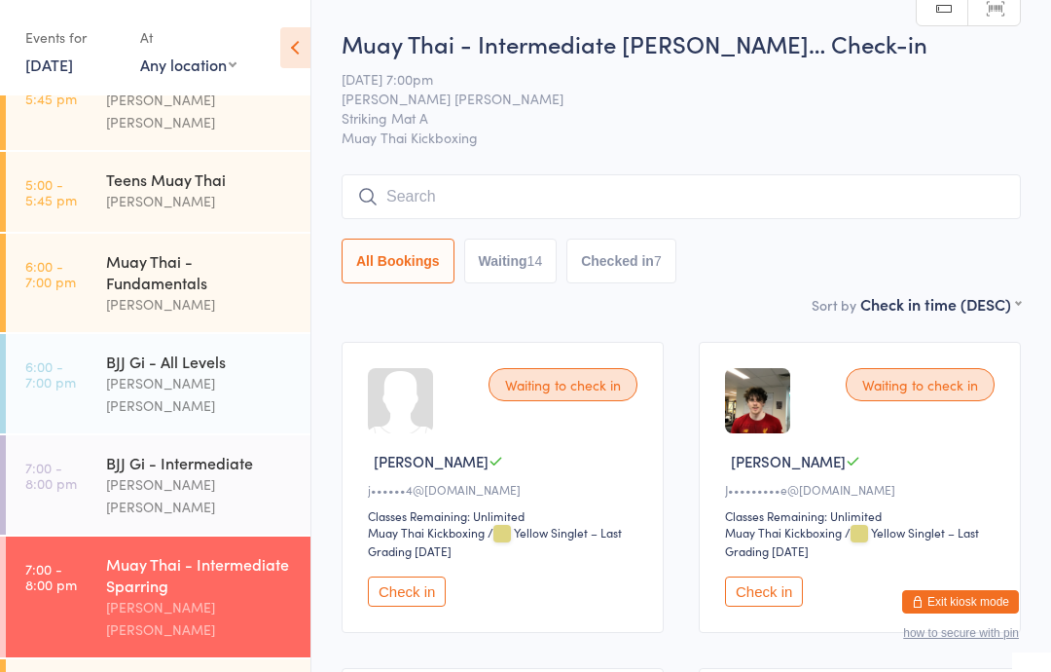
click at [750, 186] on input "search" at bounding box center [681, 196] width 679 height 45
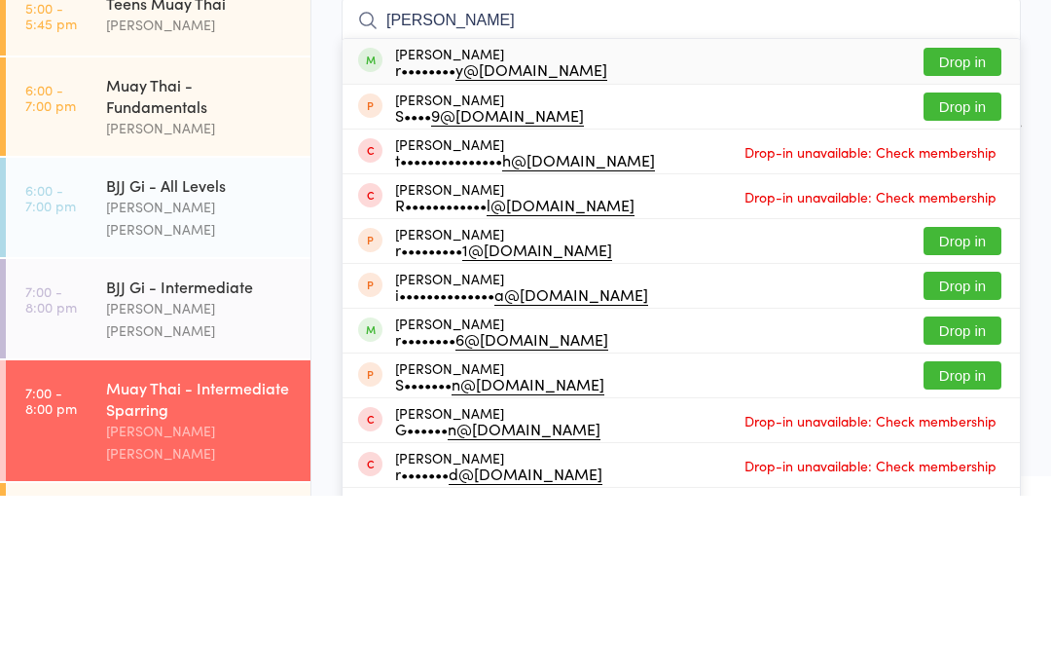
type input "[PERSON_NAME]"
click at [996, 224] on button "Drop in" at bounding box center [963, 238] width 78 height 28
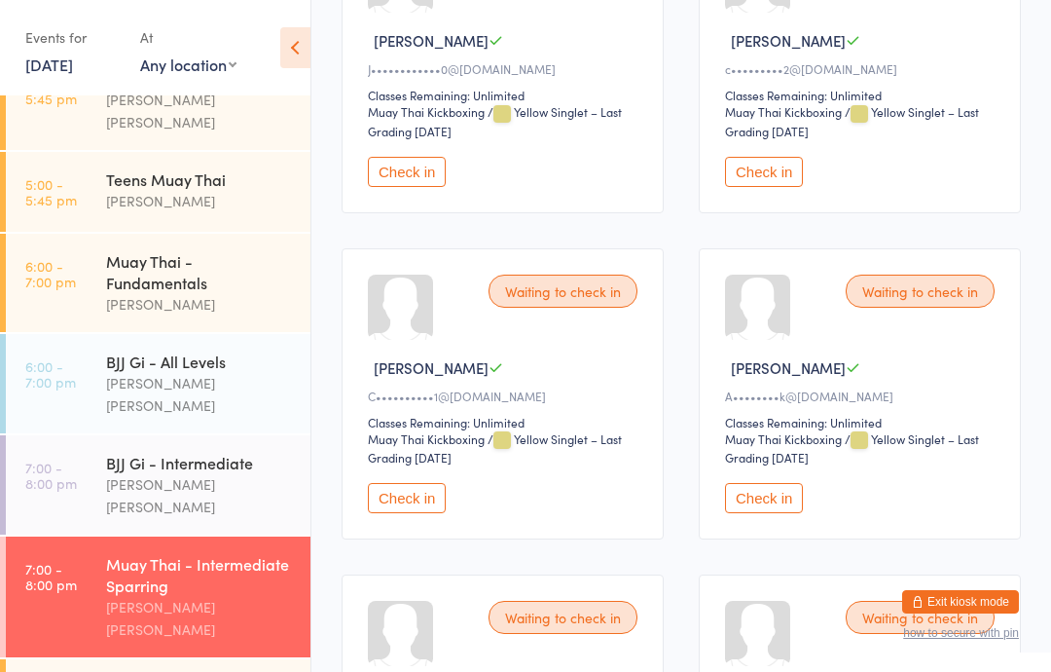
scroll to position [1080, 0]
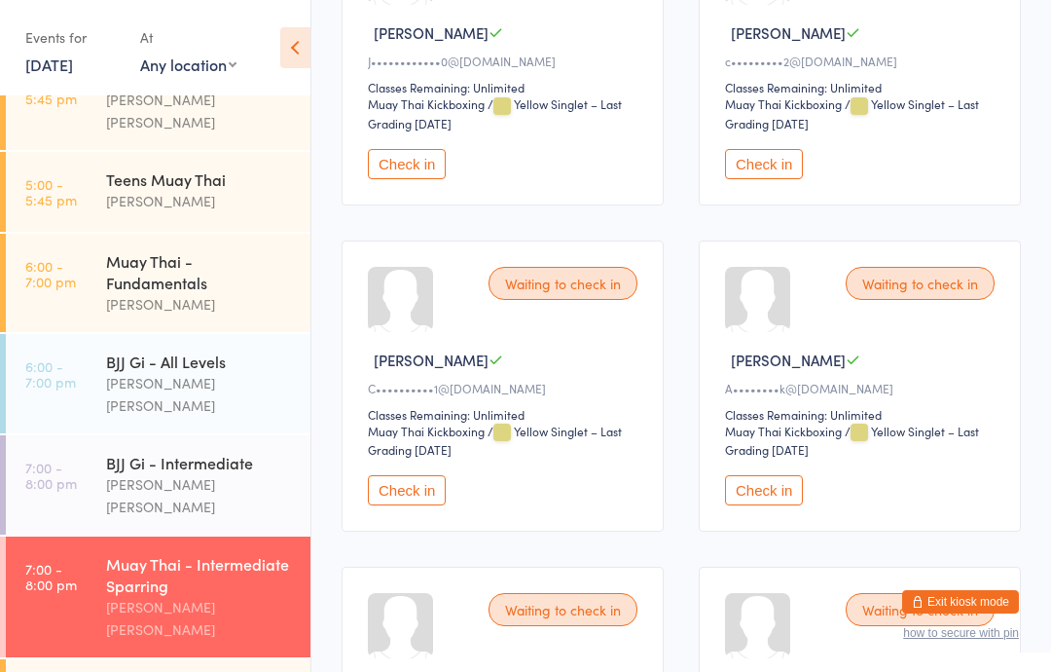
click at [406, 505] on button "Check in" at bounding box center [407, 490] width 78 height 30
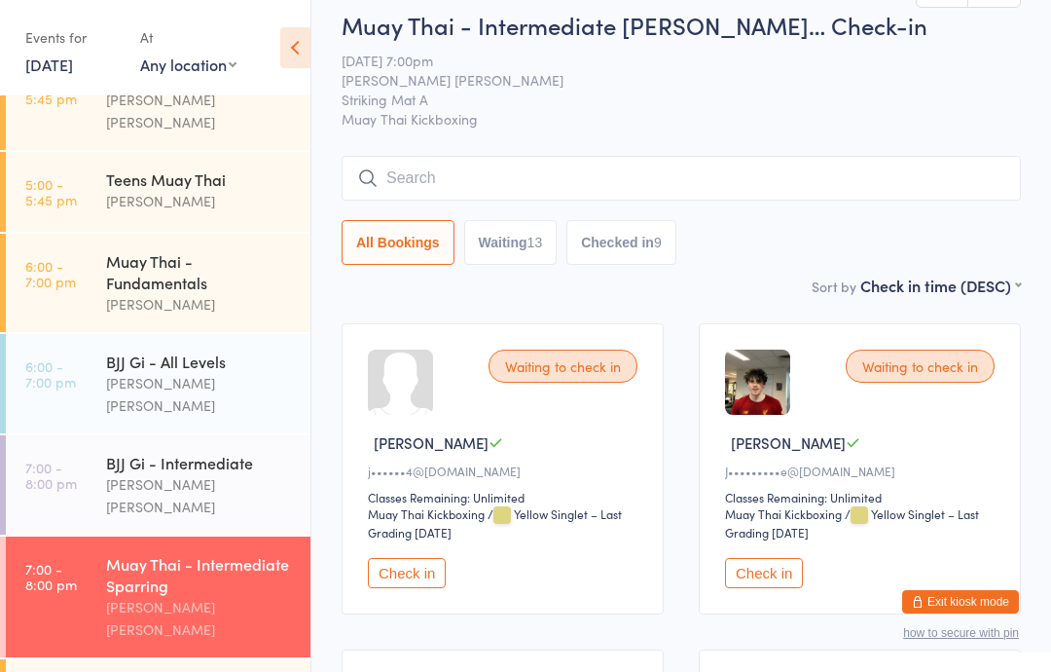
scroll to position [0, 0]
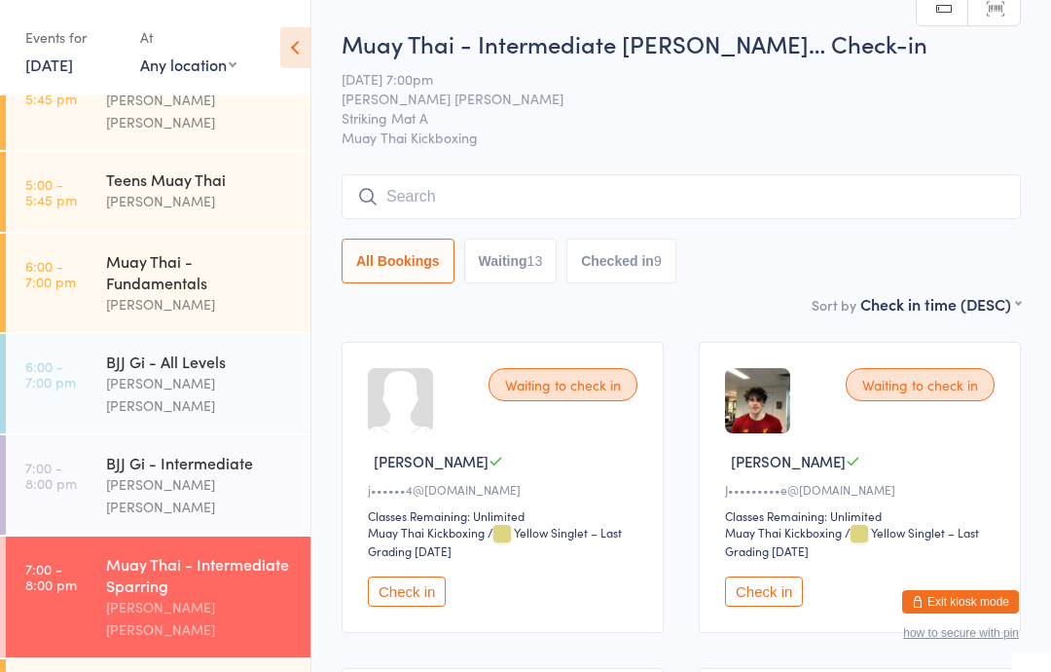
click at [910, 201] on input "search" at bounding box center [681, 196] width 679 height 45
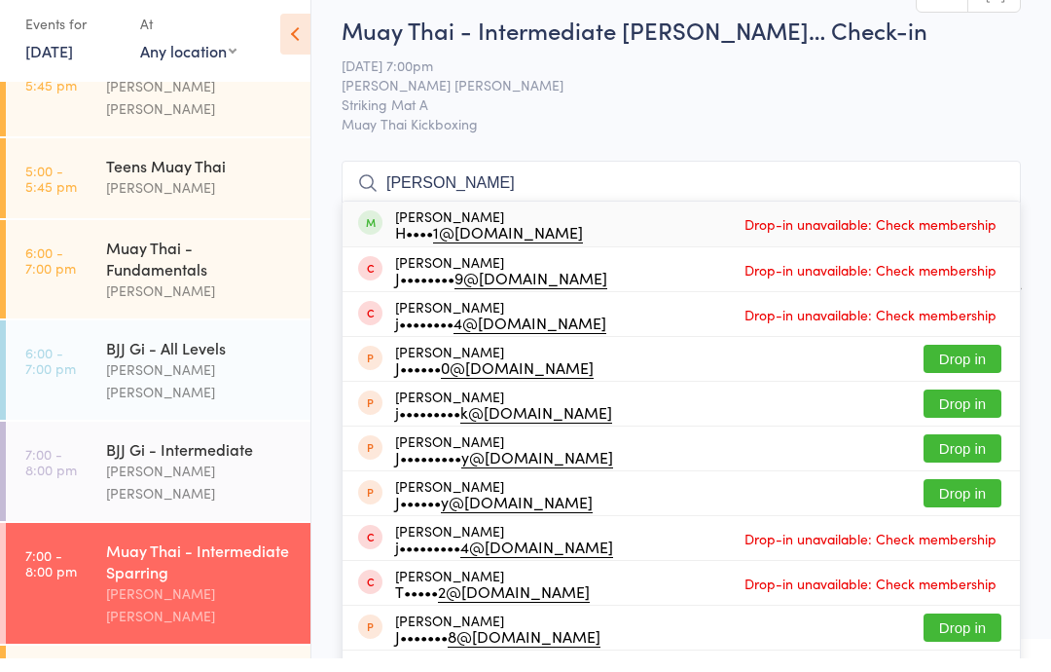
type input "J"
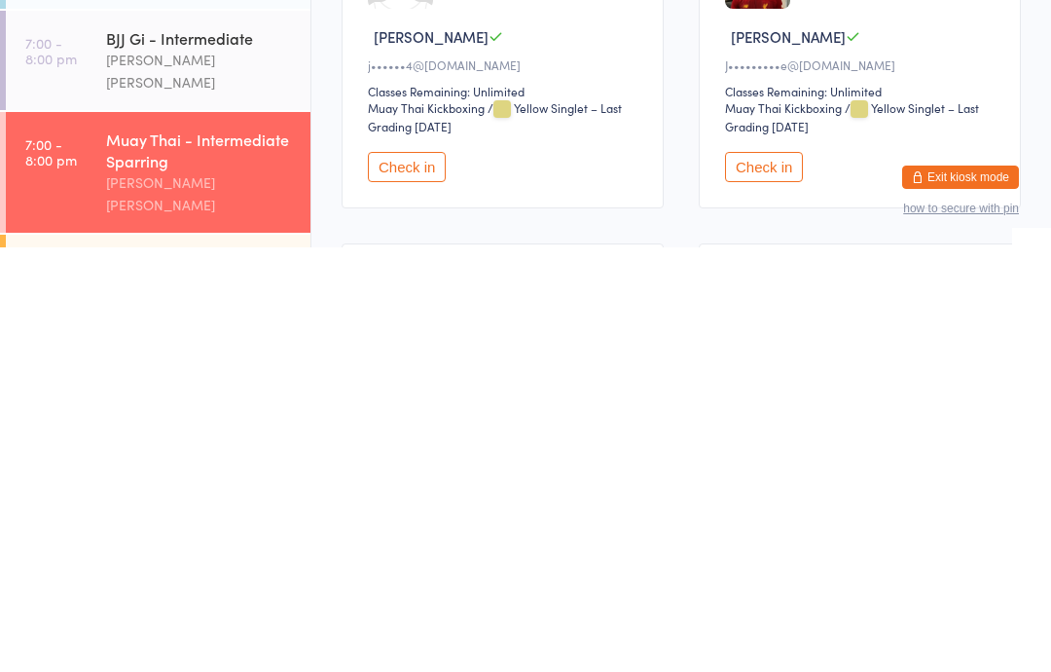
click at [242, 473] on div "[PERSON_NAME] [PERSON_NAME]" at bounding box center [200, 495] width 188 height 45
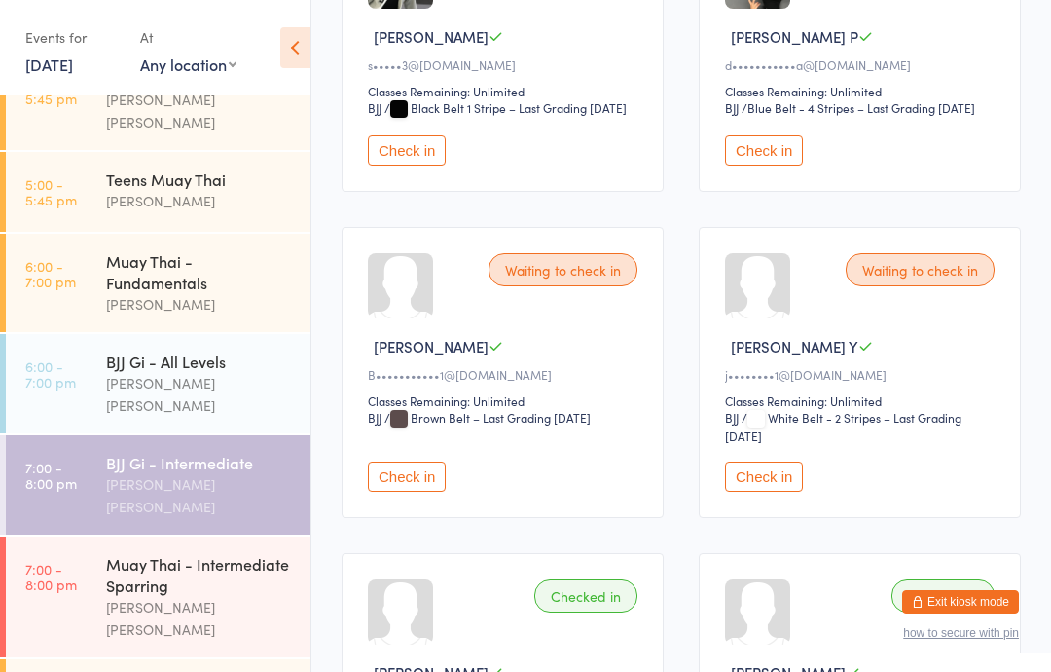
scroll to position [434, 0]
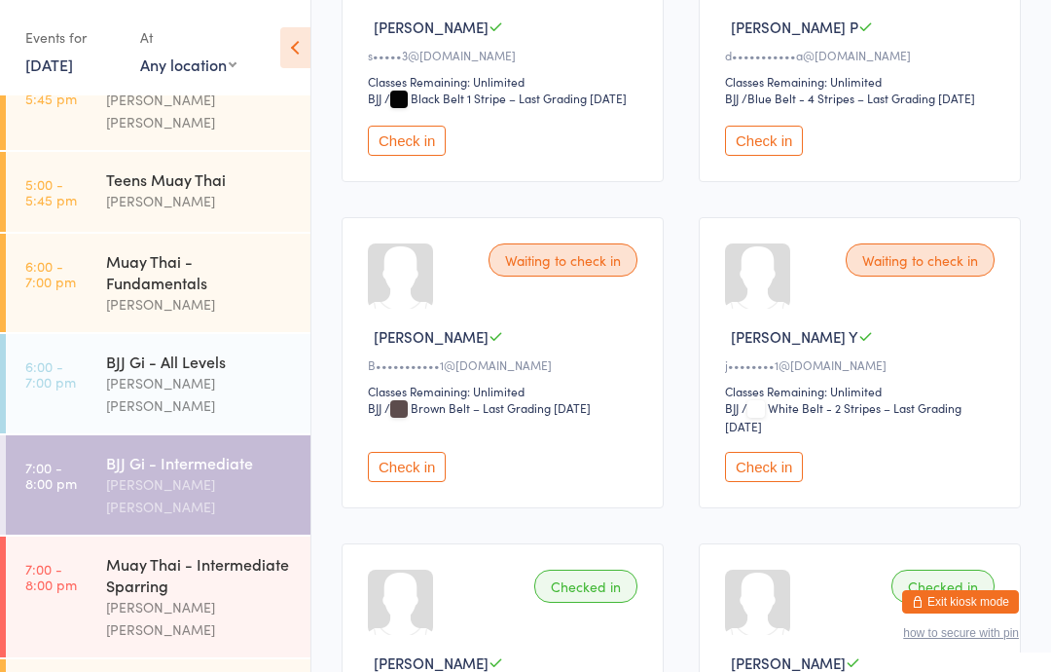
click at [421, 482] on button "Check in" at bounding box center [407, 467] width 78 height 30
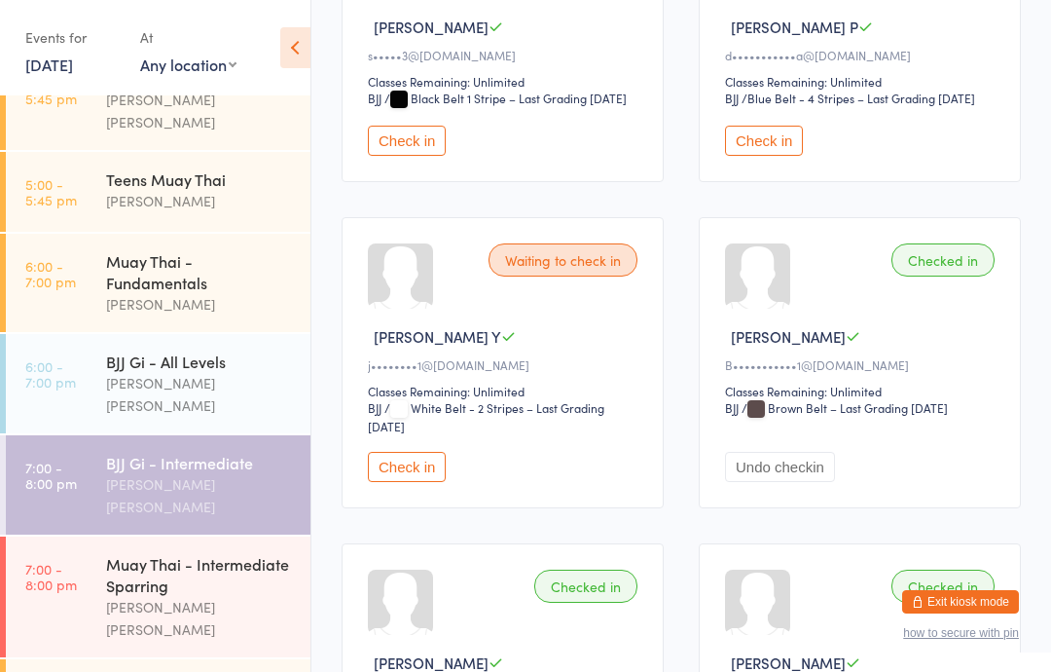
click at [120, 553] on div "Muay Thai - Intermediate Sparring" at bounding box center [200, 574] width 188 height 43
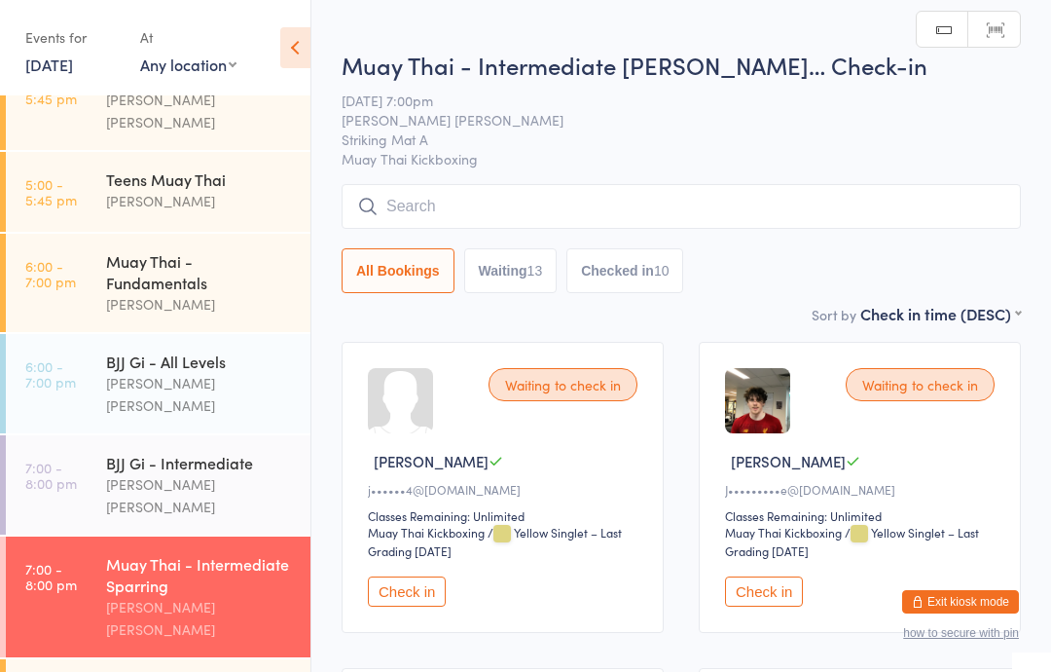
click at [802, 213] on input "search" at bounding box center [681, 206] width 679 height 45
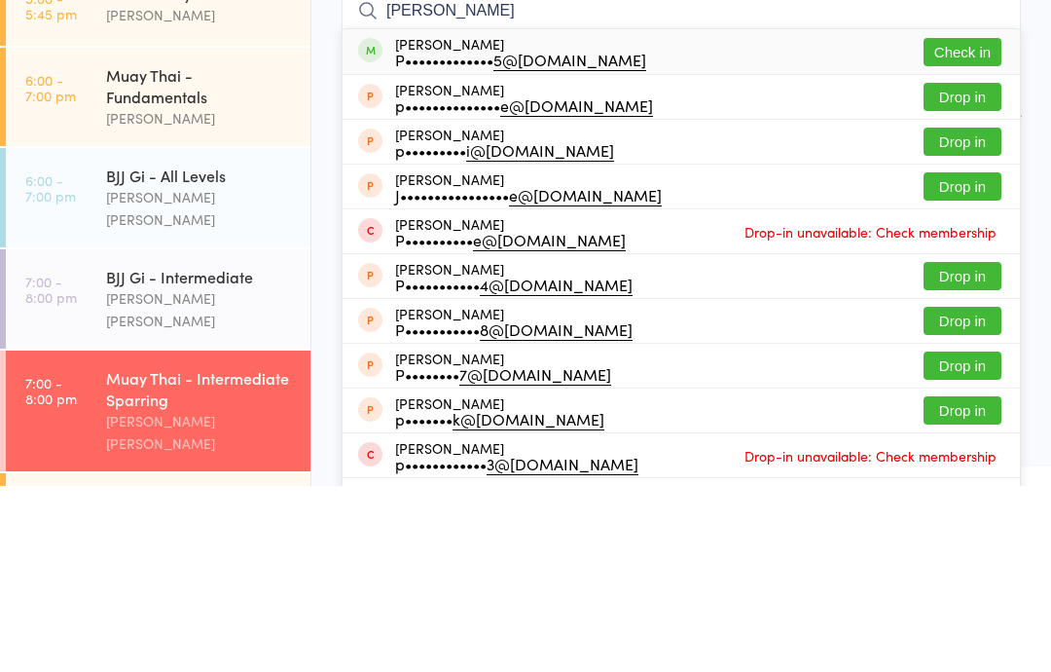
type input "[PERSON_NAME]"
click at [967, 224] on button "Check in" at bounding box center [963, 238] width 78 height 28
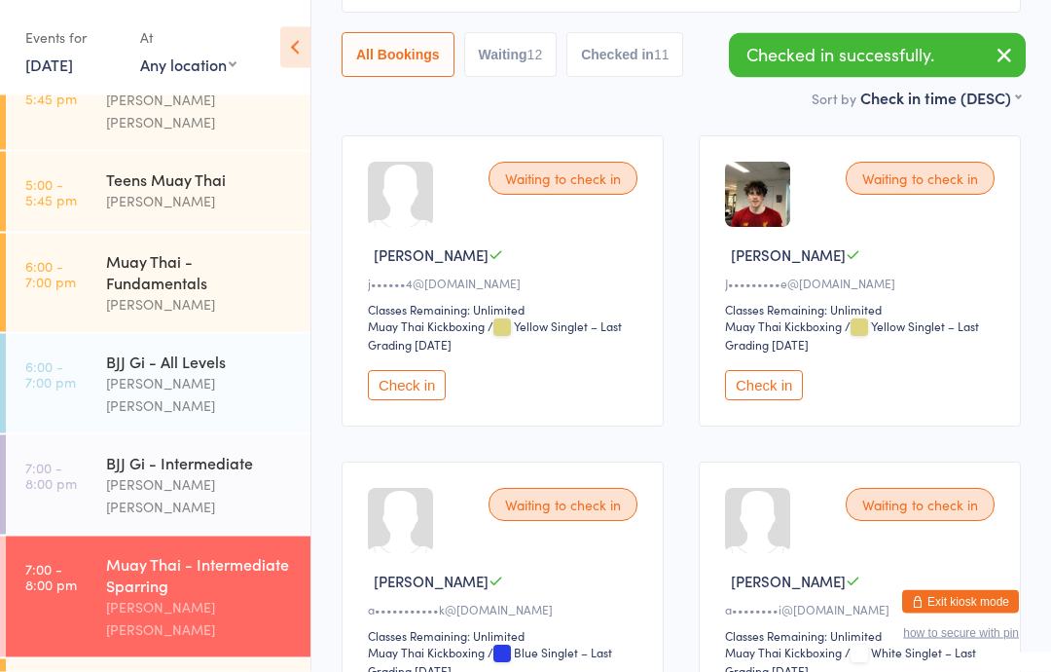
scroll to position [240, 0]
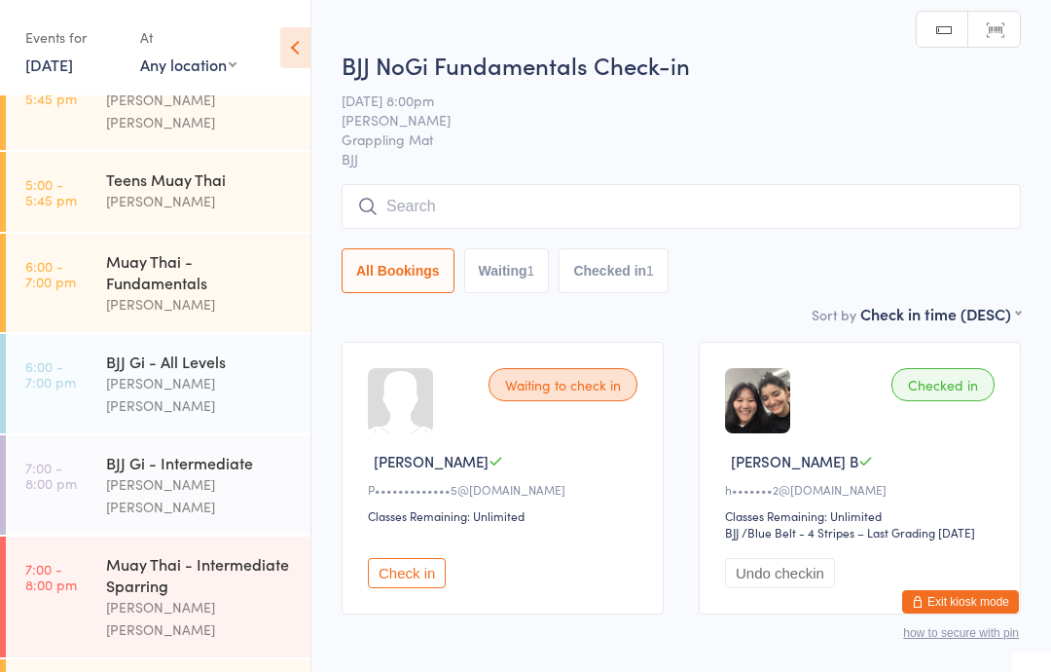
click at [836, 197] on input "search" at bounding box center [681, 206] width 679 height 45
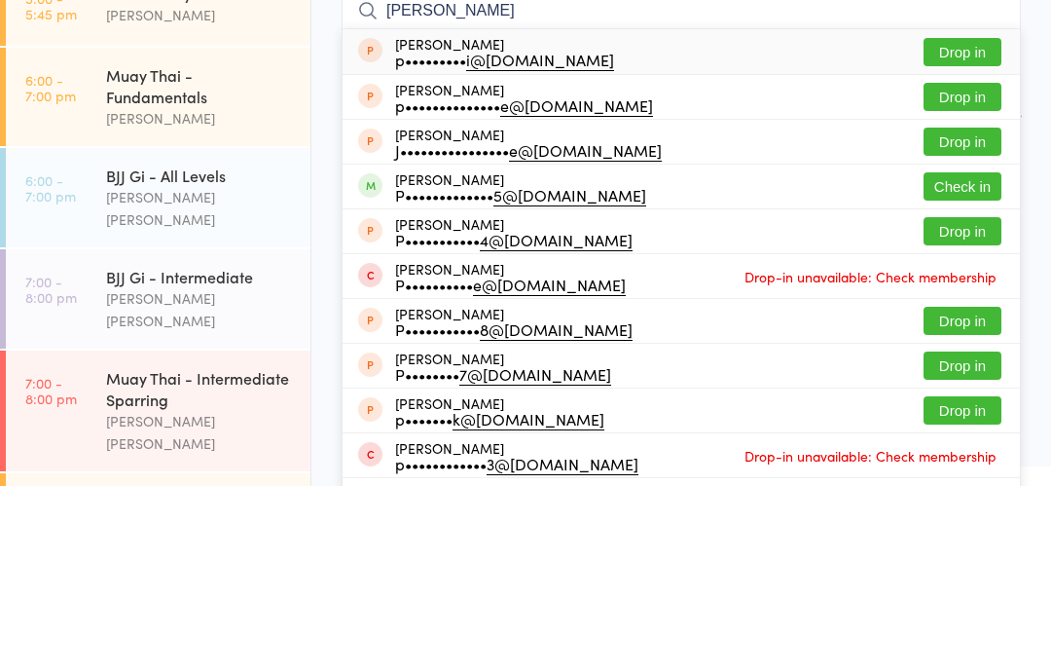
type input "[PERSON_NAME]"
click at [982, 358] on button "Check in" at bounding box center [963, 372] width 78 height 28
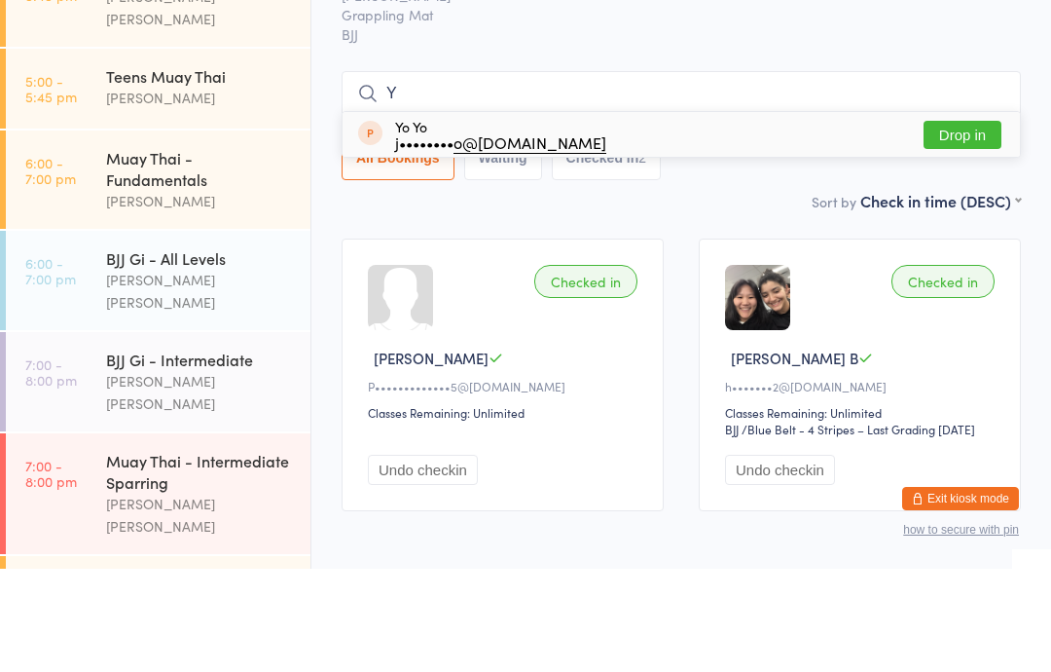
type input "Ye"
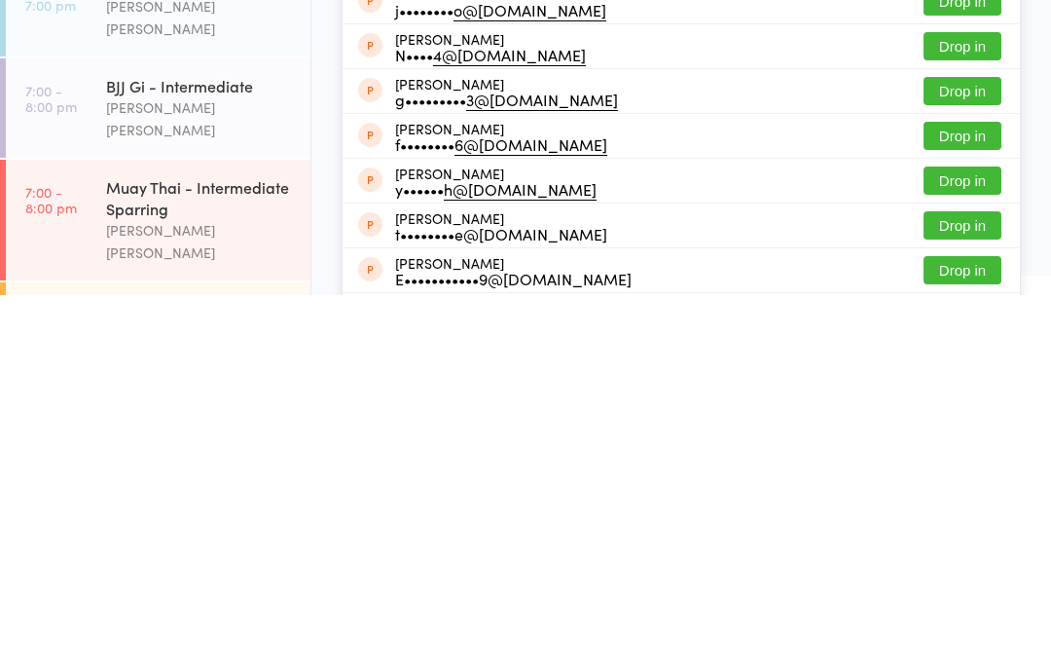
scroll to position [173, 0]
click at [207, 553] on div "Muay Thai - Intermediate Sparring" at bounding box center [200, 574] width 188 height 43
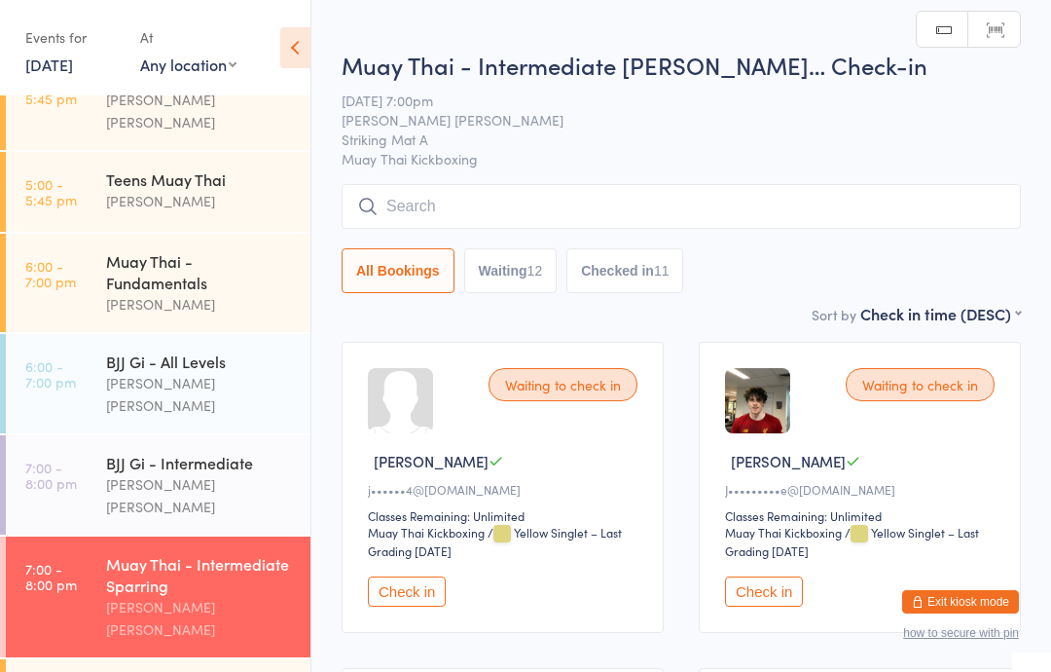
click at [684, 186] on input "search" at bounding box center [681, 206] width 679 height 45
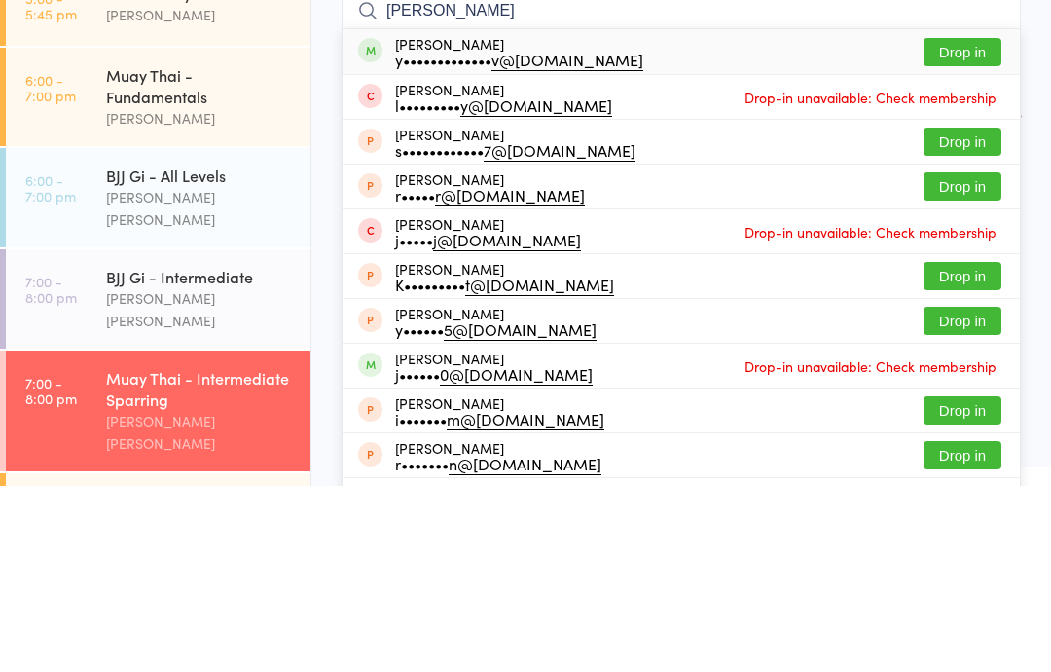
type input "[PERSON_NAME]"
click at [984, 224] on button "Drop in" at bounding box center [963, 238] width 78 height 28
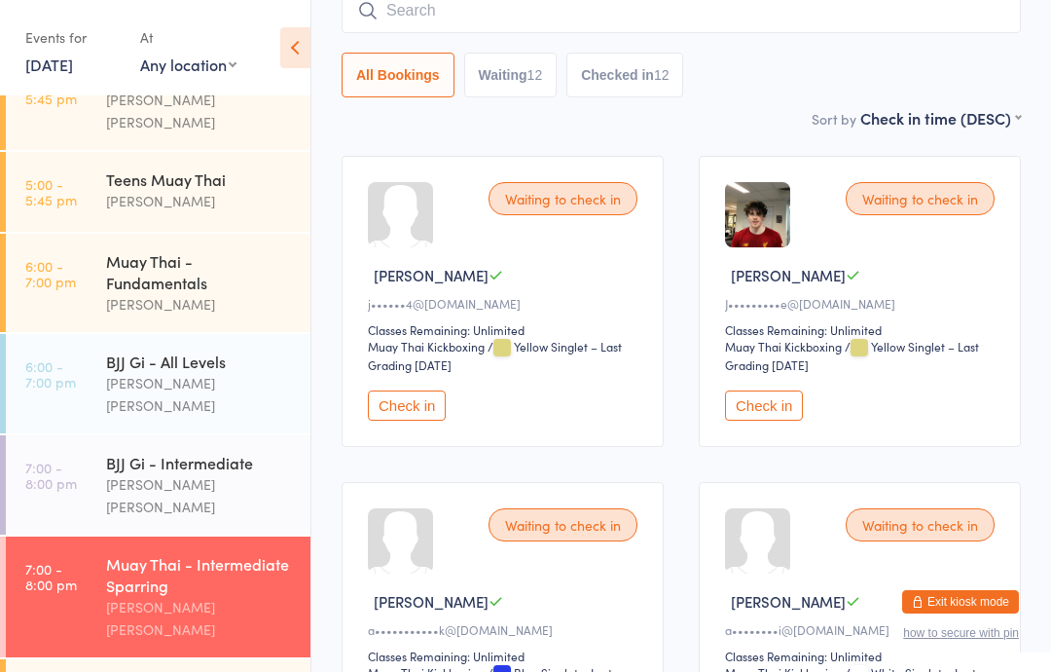
click at [674, 4] on input "search" at bounding box center [681, 10] width 679 height 45
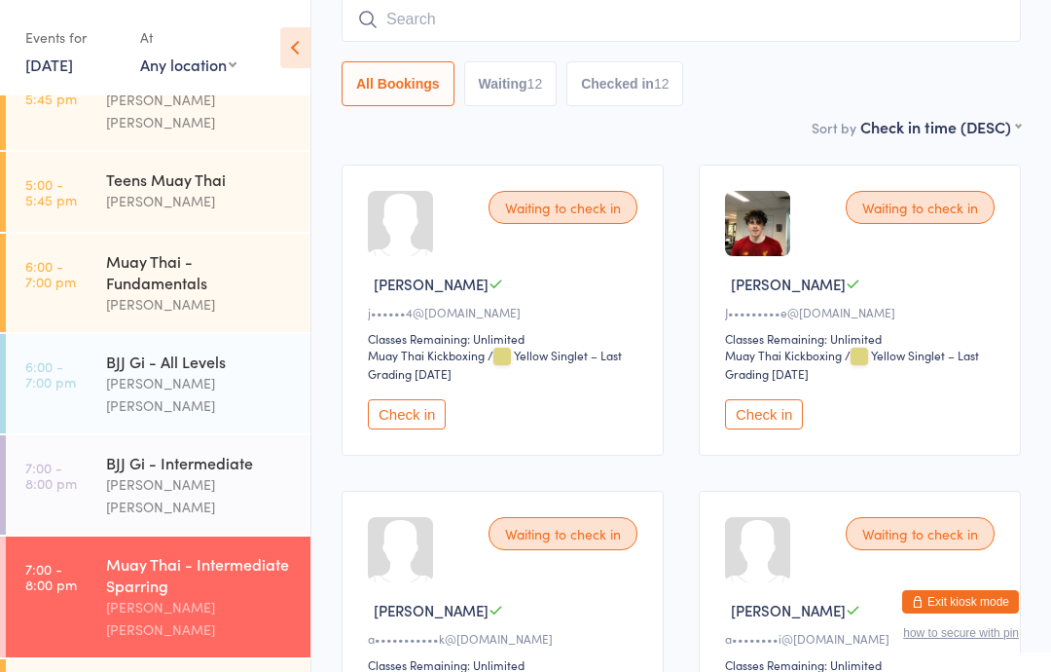
scroll to position [176, 0]
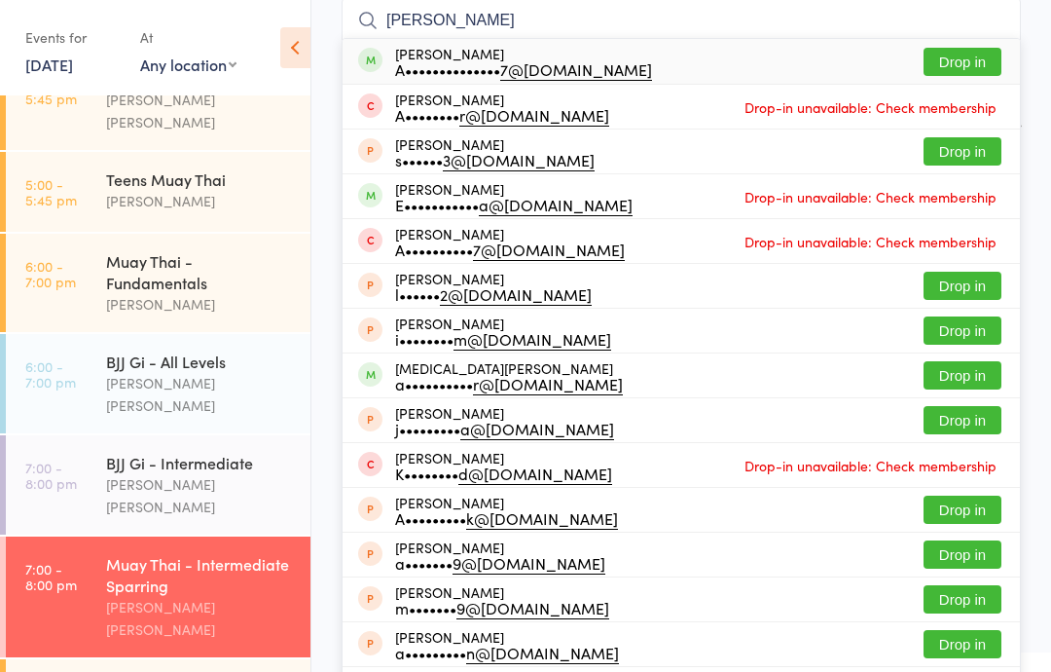
type input "[PERSON_NAME]"
click at [981, 59] on button "Drop in" at bounding box center [963, 62] width 78 height 28
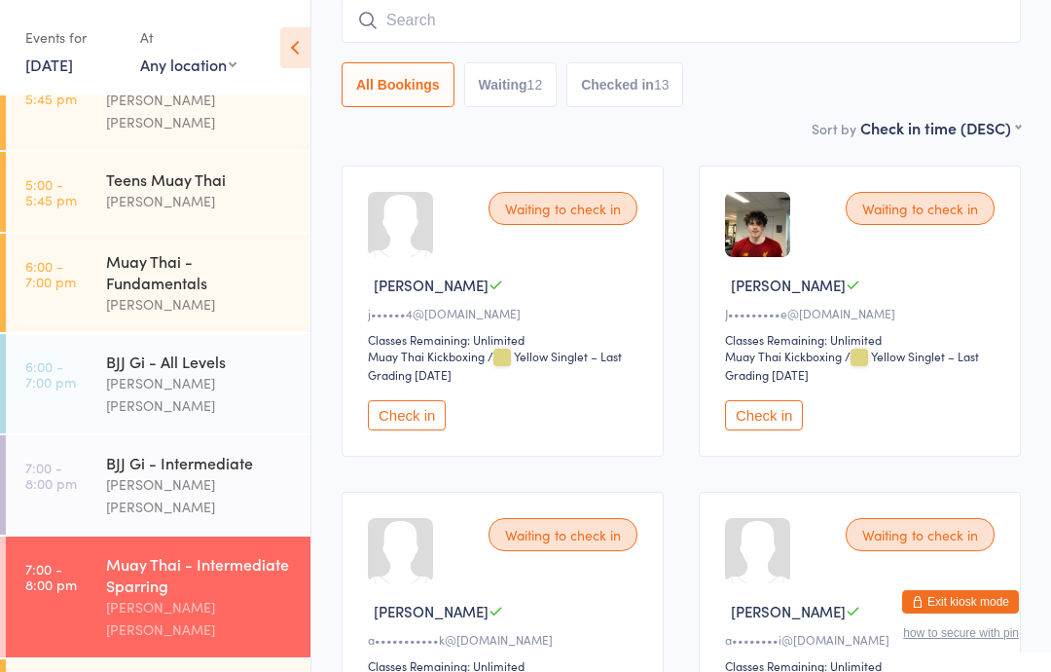
click at [605, 39] on input "search" at bounding box center [681, 20] width 679 height 45
type input "[PERSON_NAME]"
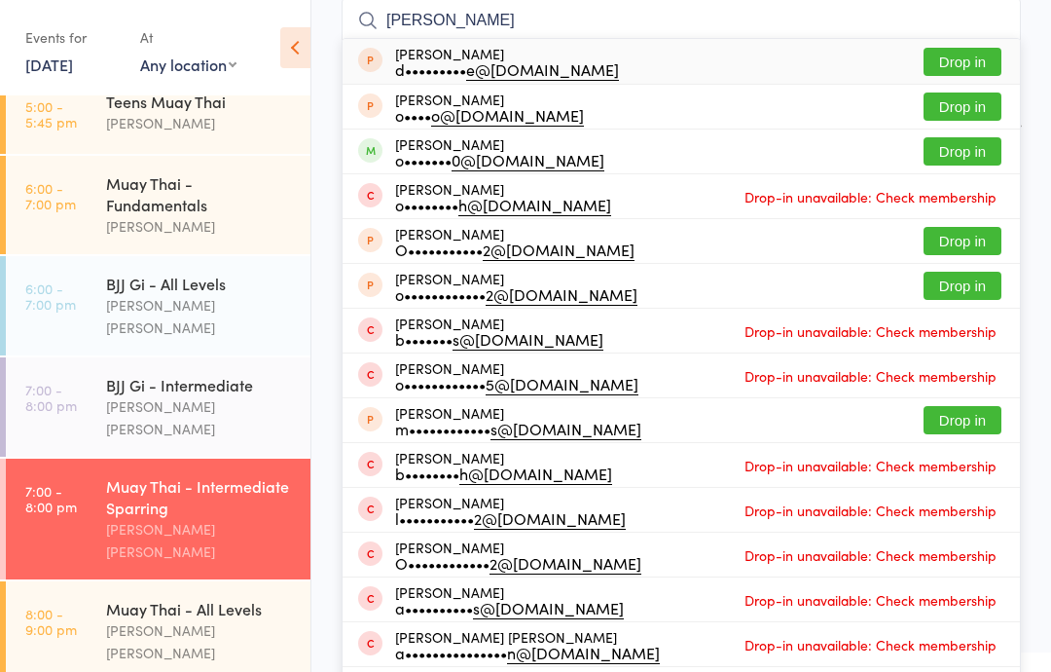
scroll to position [450, 0]
click at [143, 475] on div "Muay Thai - Intermediate Sparring" at bounding box center [200, 496] width 188 height 43
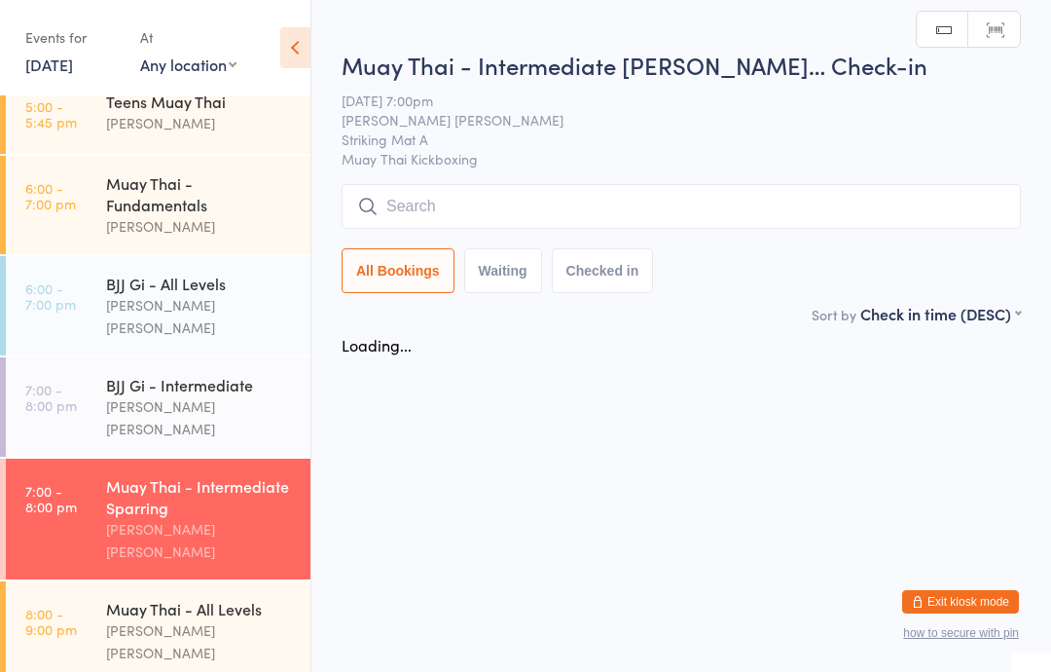
scroll to position [0, 0]
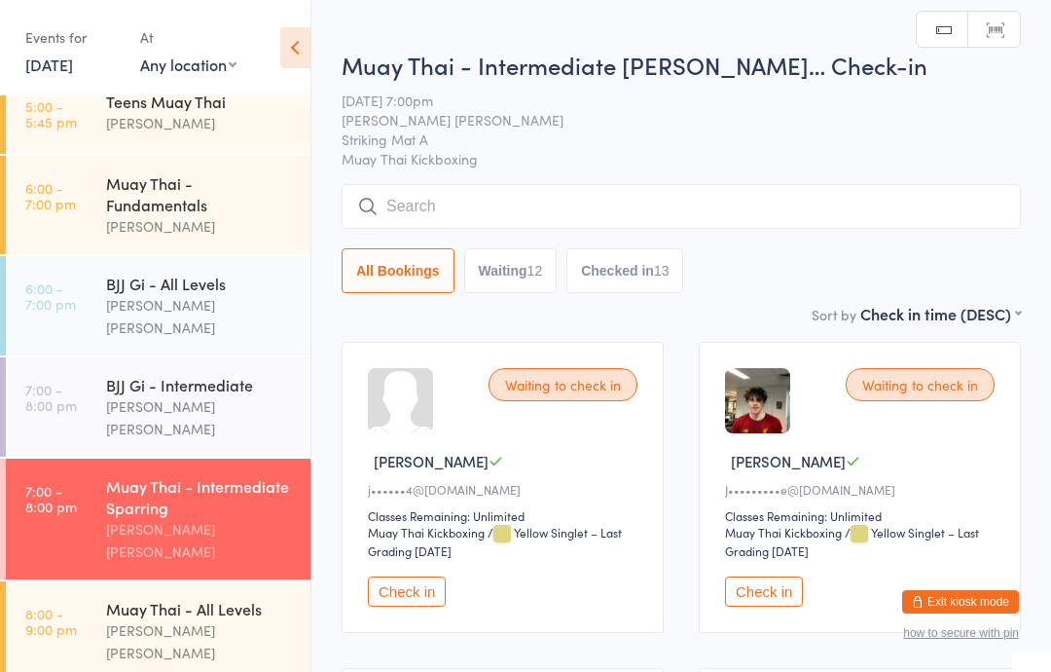
click at [750, 199] on input "search" at bounding box center [681, 206] width 679 height 45
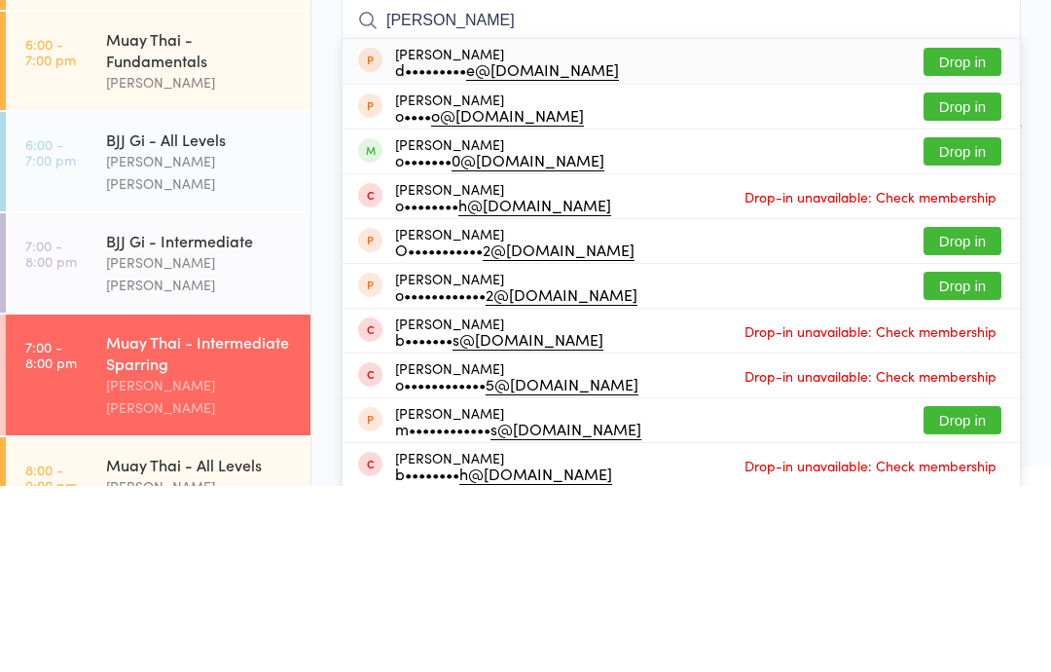
scroll to position [372, 0]
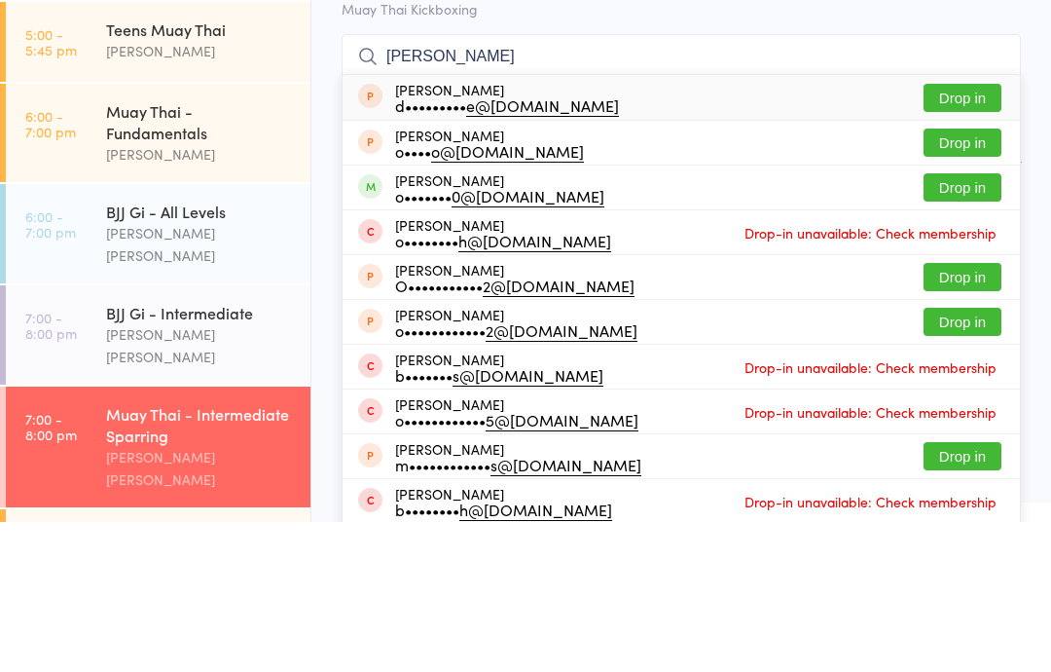
type input "[PERSON_NAME]"
click at [961, 323] on button "Drop in" at bounding box center [963, 337] width 78 height 28
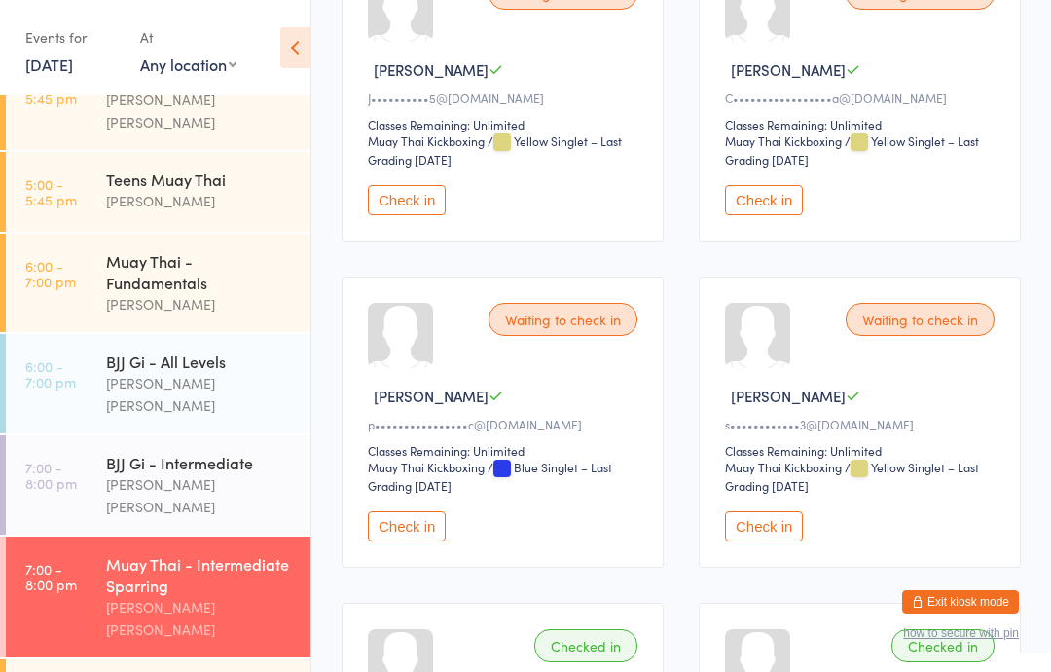
scroll to position [1842, 0]
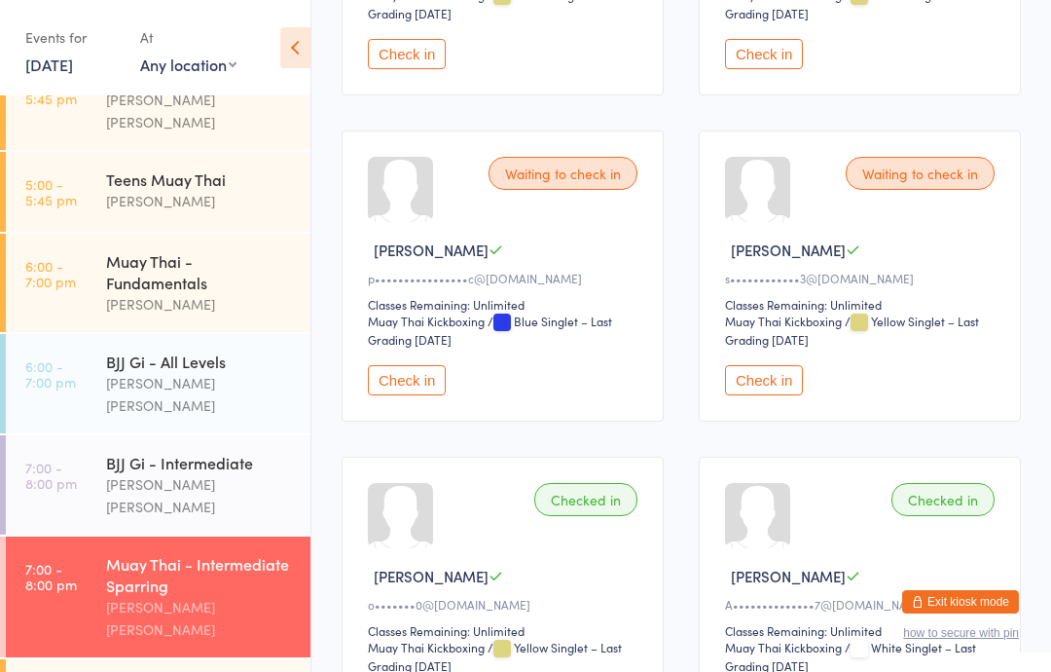
click at [754, 395] on button "Check in" at bounding box center [764, 380] width 78 height 30
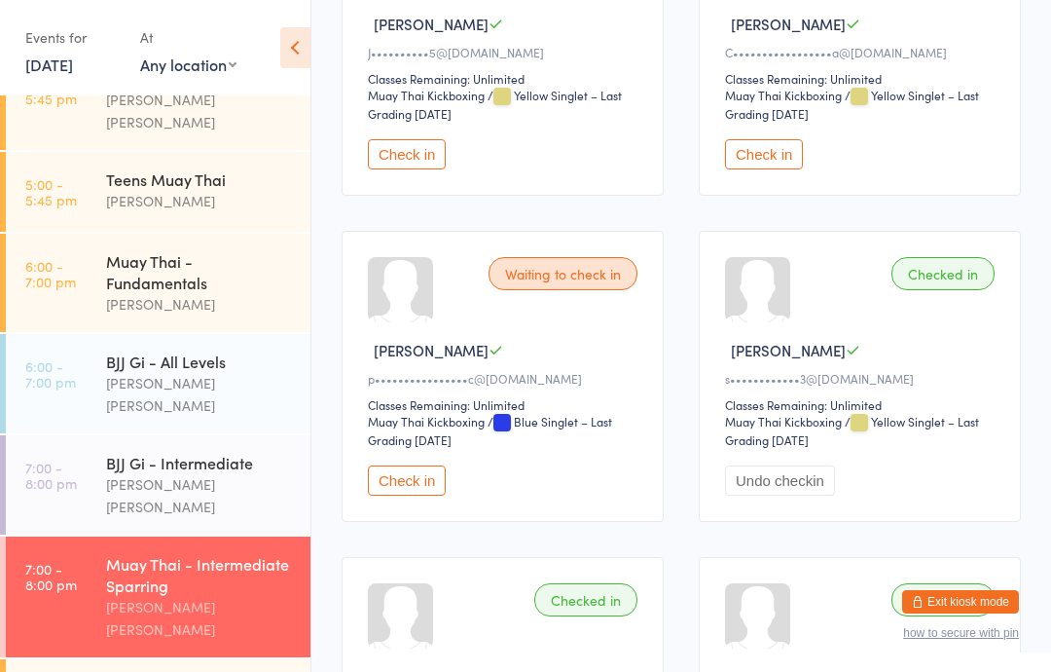
scroll to position [1706, 0]
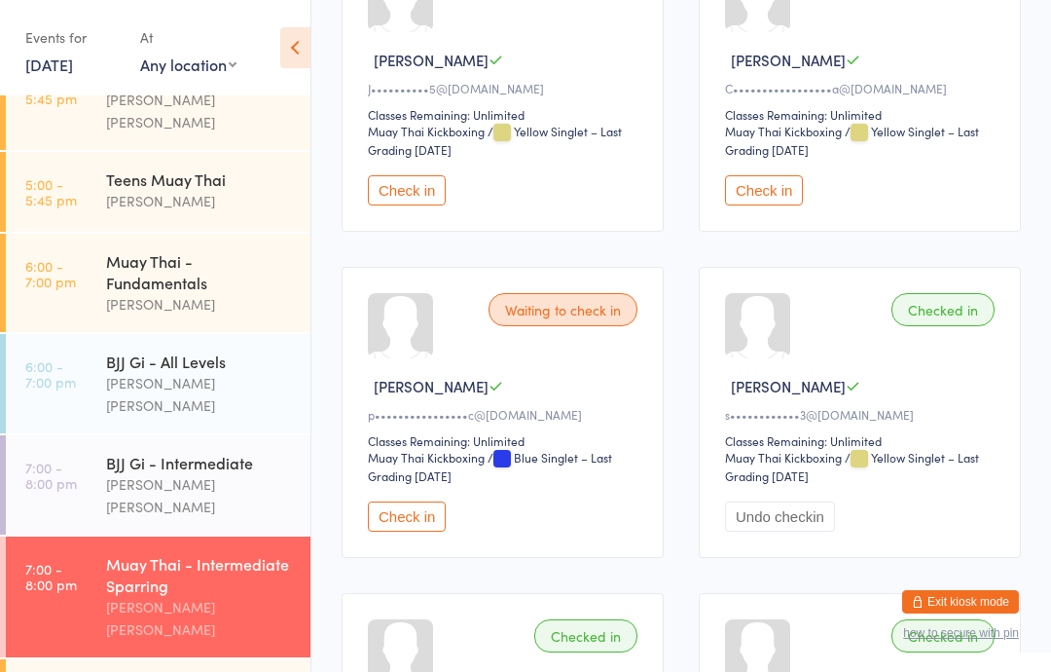
click at [419, 541] on div "Waiting to check in [PERSON_NAME] S p•••••••••••••••• c@[DOMAIN_NAME] Classes R…" at bounding box center [503, 412] width 322 height 291
click at [431, 531] on button "Check in" at bounding box center [407, 516] width 78 height 30
